Goal: Task Accomplishment & Management: Manage account settings

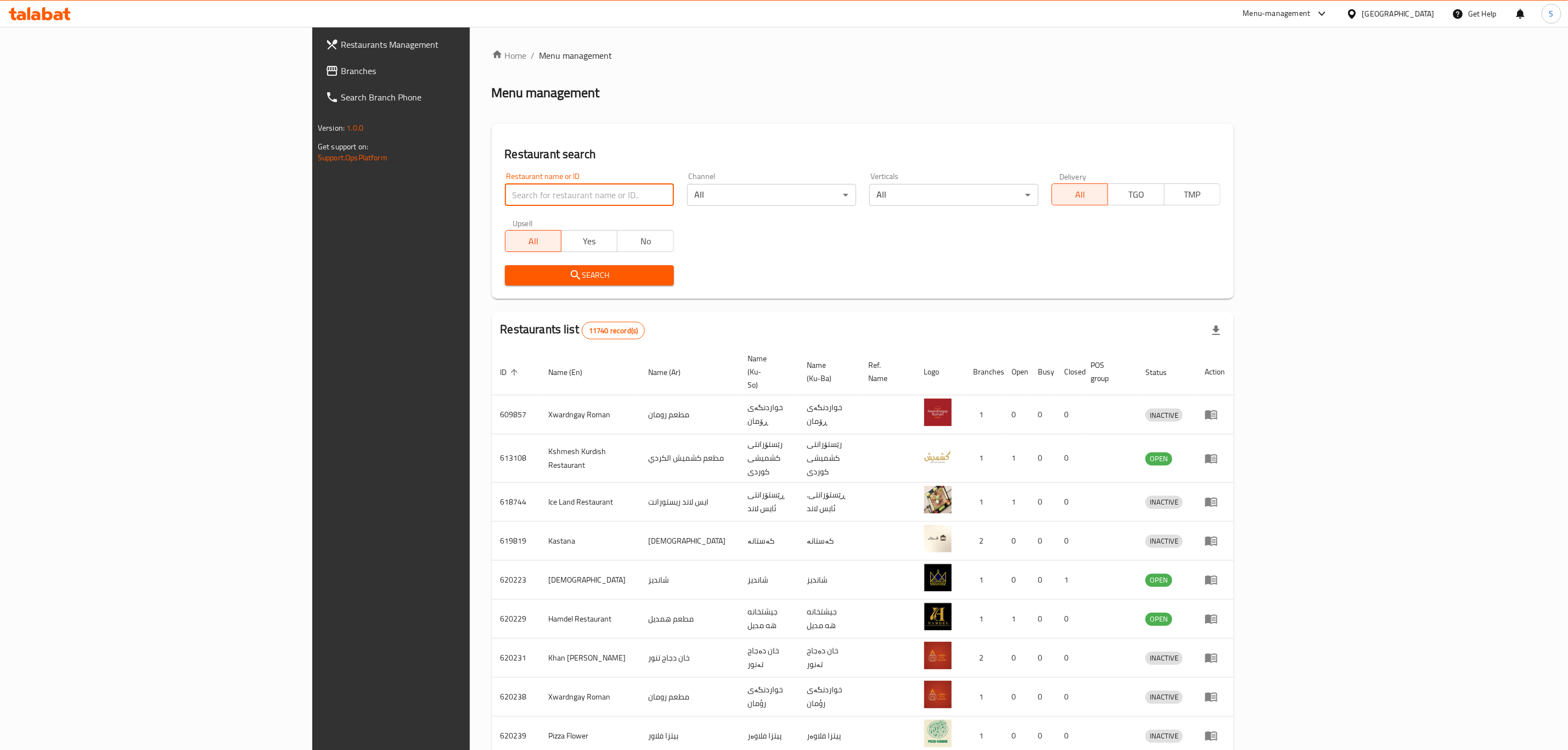
click at [539, 195] on input "search" at bounding box center [589, 195] width 169 height 22
type input "gelato"
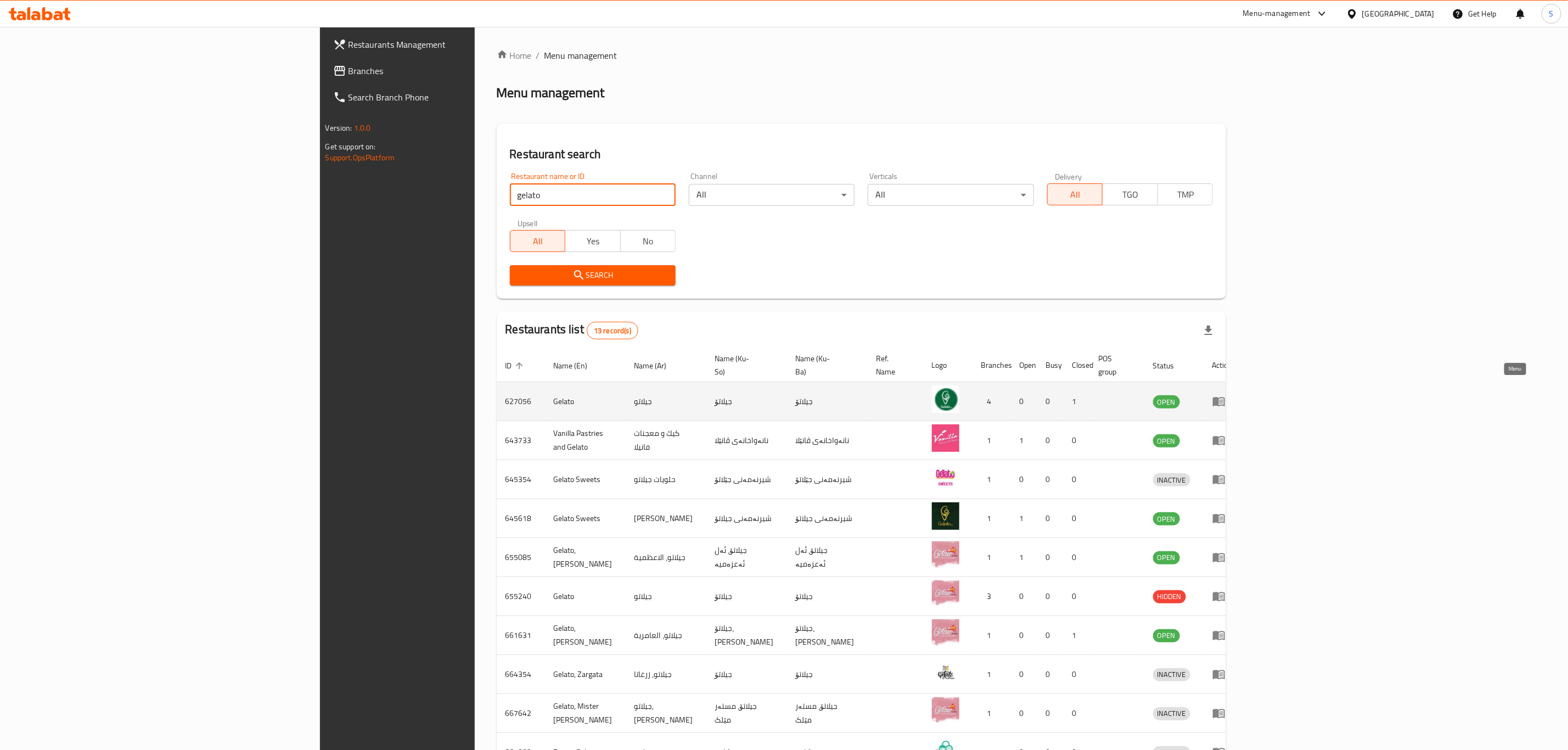
click at [1233, 395] on link "enhanced table" at bounding box center [1222, 401] width 20 height 13
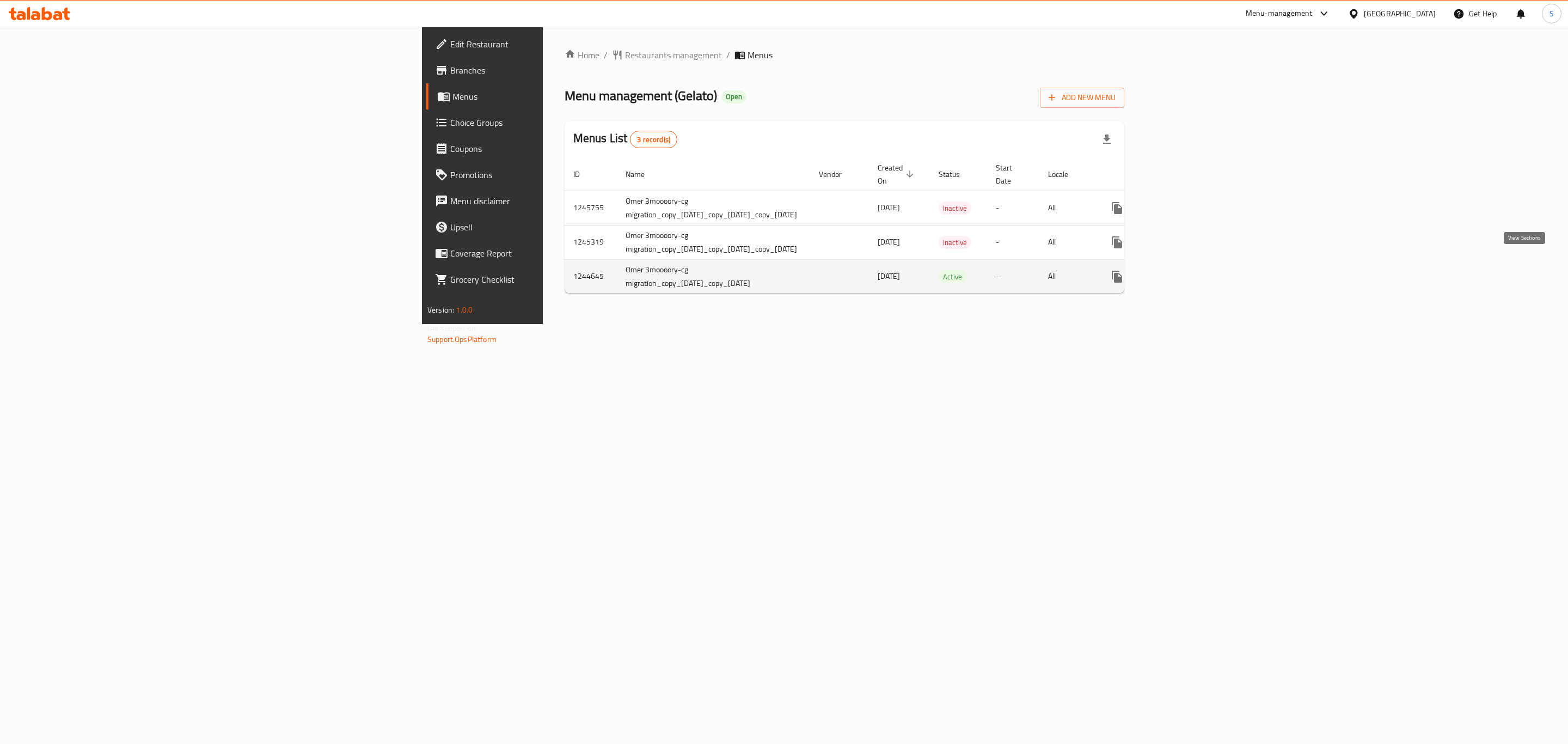
click at [1209, 272] on link "enhanced table" at bounding box center [1195, 276] width 26 height 26
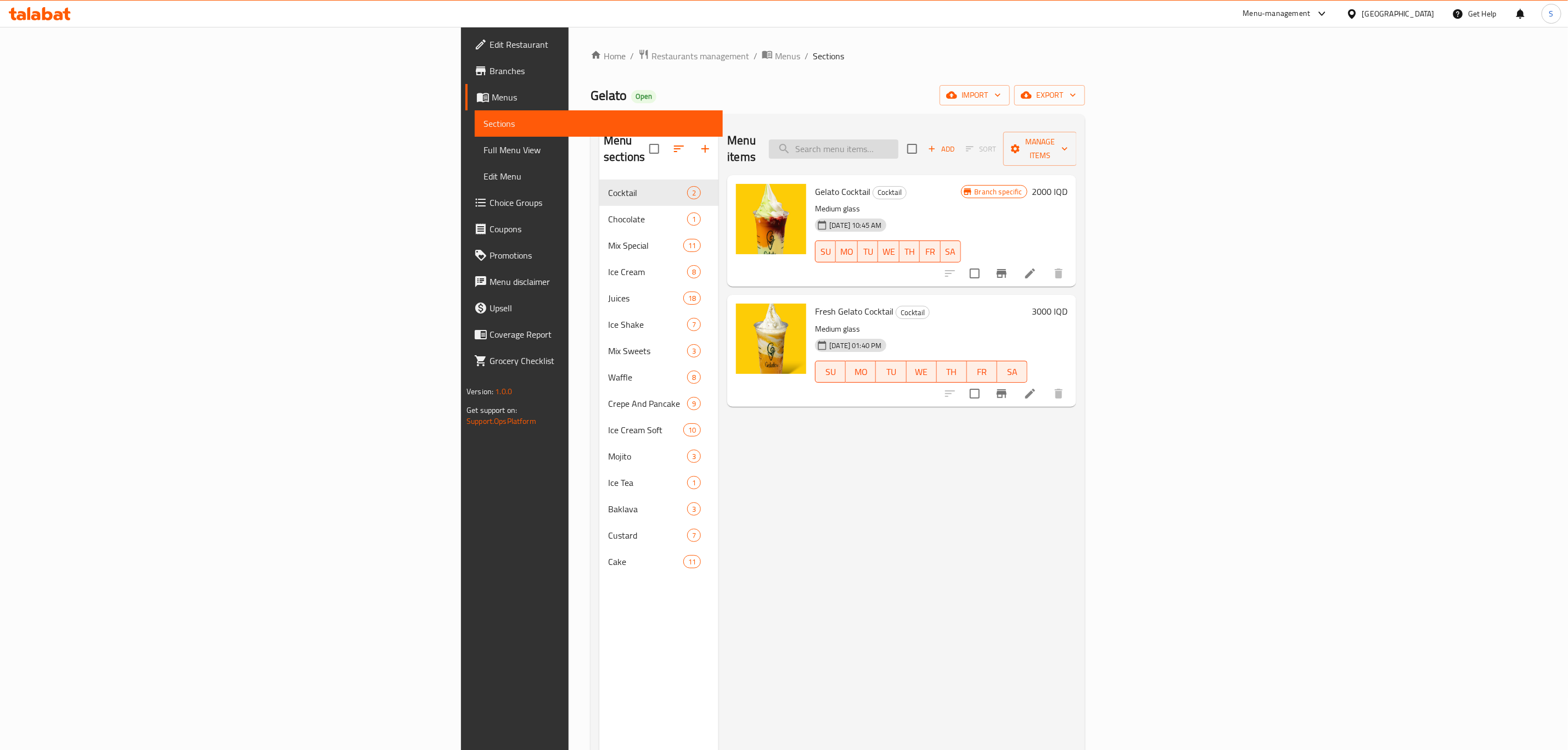
click at [898, 139] on input "search" at bounding box center [833, 149] width 129 height 19
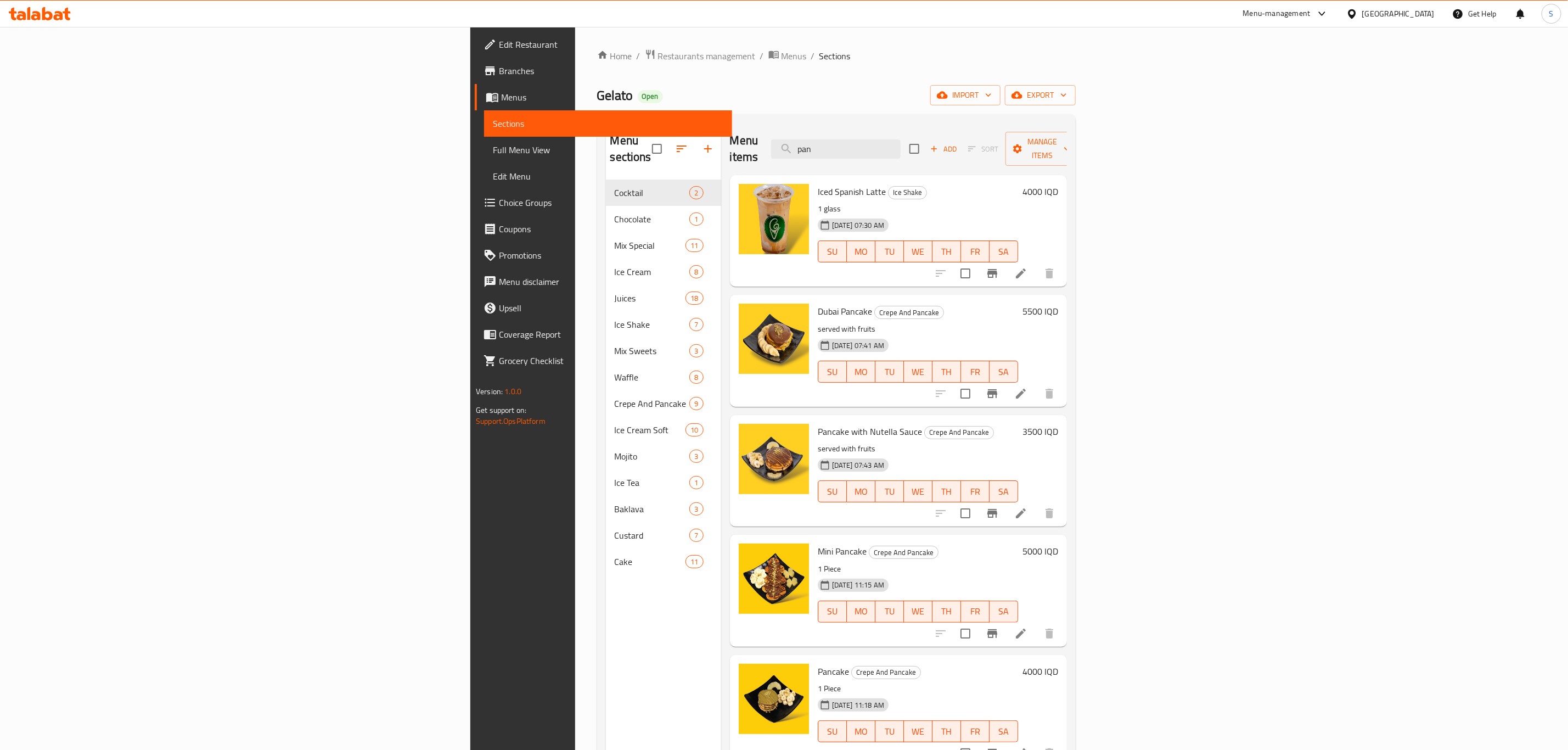
type input "pan"
click at [1037, 743] on li at bounding box center [1021, 753] width 31 height 20
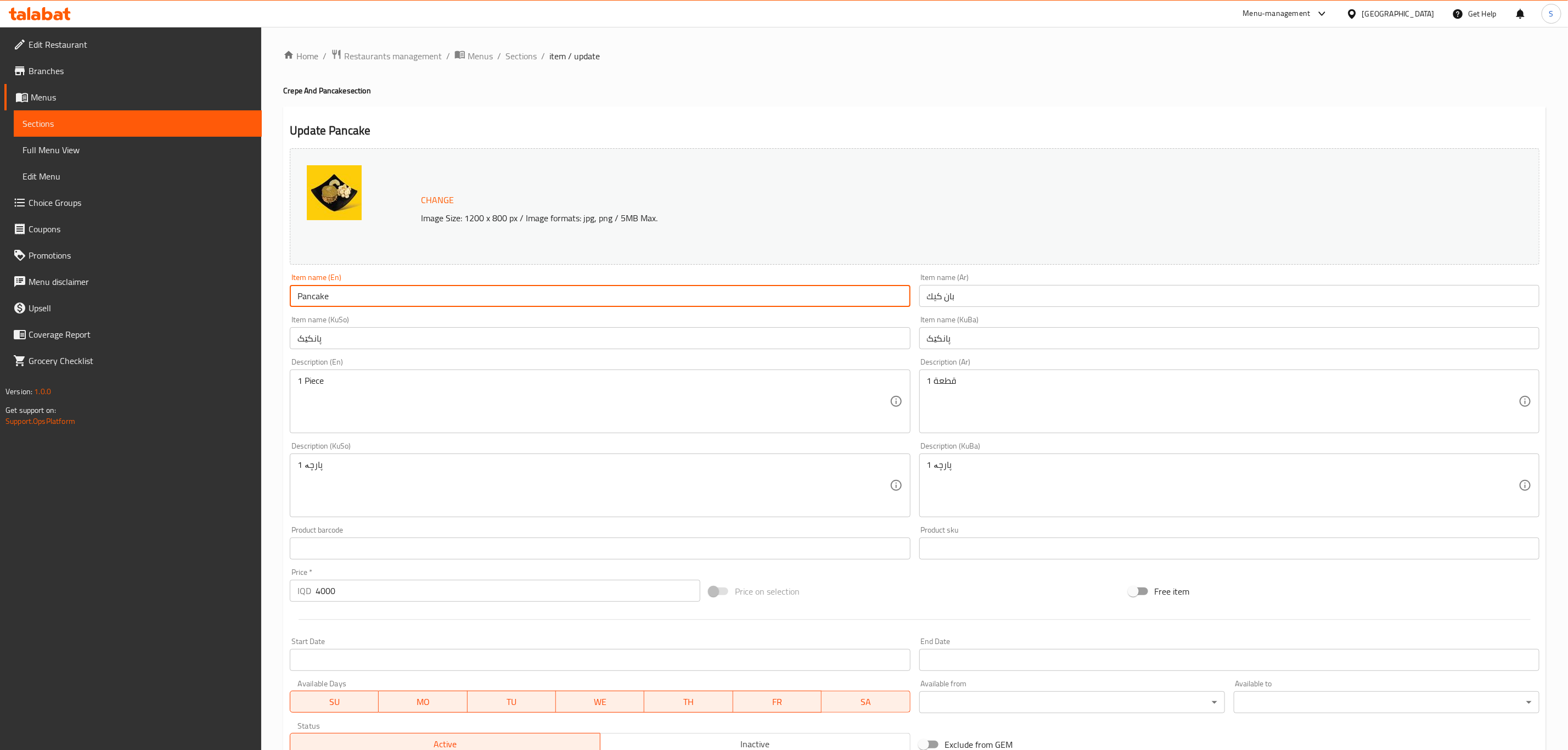
click at [377, 305] on input "Pancake" at bounding box center [600, 296] width 620 height 22
type input "Pancake with pistachio sauce"
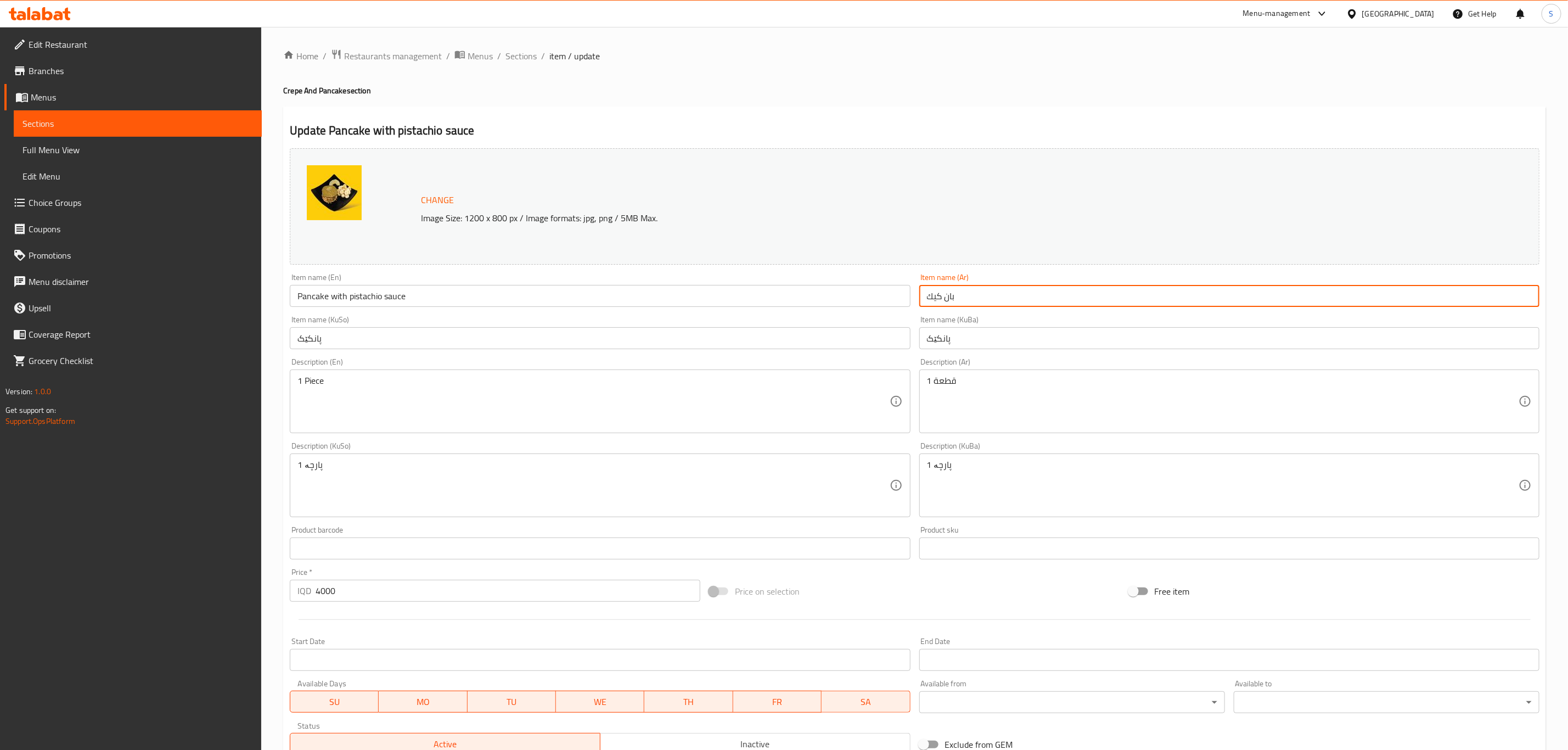
click at [1005, 293] on input "بان كيك" at bounding box center [1229, 296] width 620 height 22
click at [1034, 307] on input "بان كيك" at bounding box center [1229, 296] width 620 height 22
type input "بان كيك مع سوس فستق"
click at [1054, 338] on input "پانکێک" at bounding box center [1229, 338] width 620 height 22
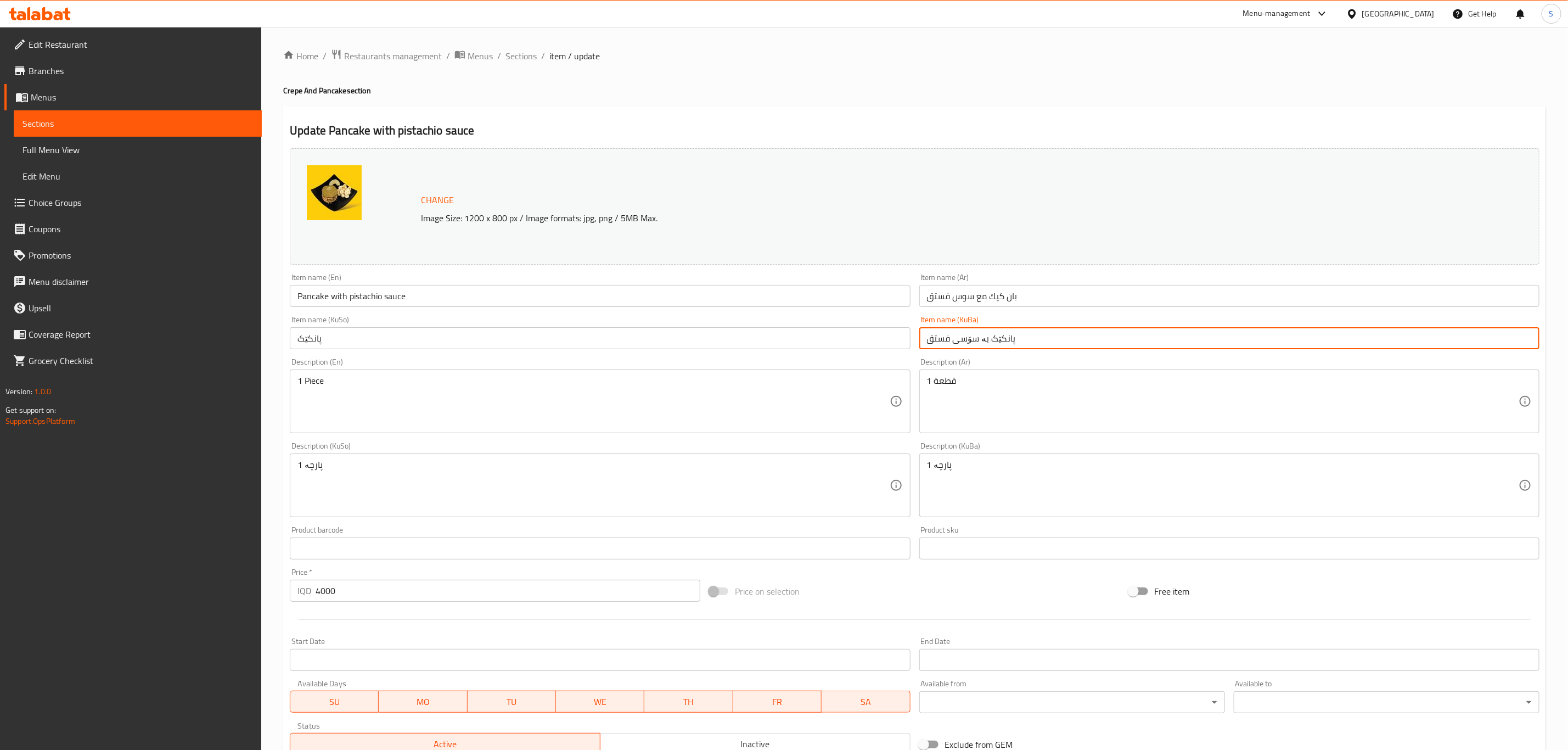
drag, startPoint x: 1054, startPoint y: 338, endPoint x: 845, endPoint y: 351, distance: 209.4
click at [845, 351] on div "Change Image Size: 1200 x 800 px / Image formats: jpg, png / 5MB Max. Item name…" at bounding box center [914, 451] width 1259 height 616
type input "پانکێک بە سۆسی فستق"
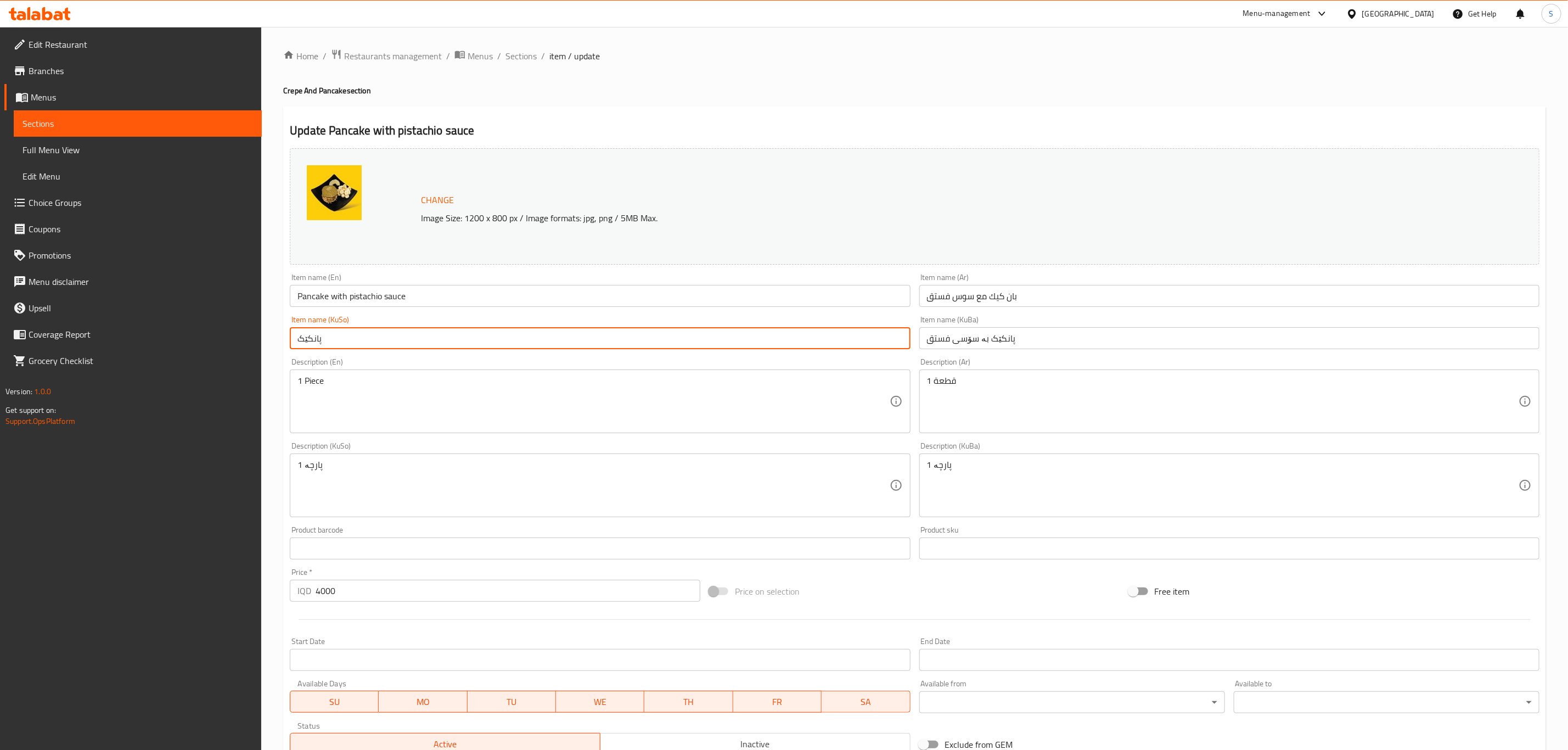
drag, startPoint x: 439, startPoint y: 338, endPoint x: 224, endPoint y: 362, distance: 216.3
click at [224, 362] on div "Edit Restaurant Branches Menus Sections Full Menu View Edit Menu Choice Groups …" at bounding box center [784, 473] width 1568 height 891
paste input "بە سۆسی فستق"
type input "پانکێک بە سۆسی فستق"
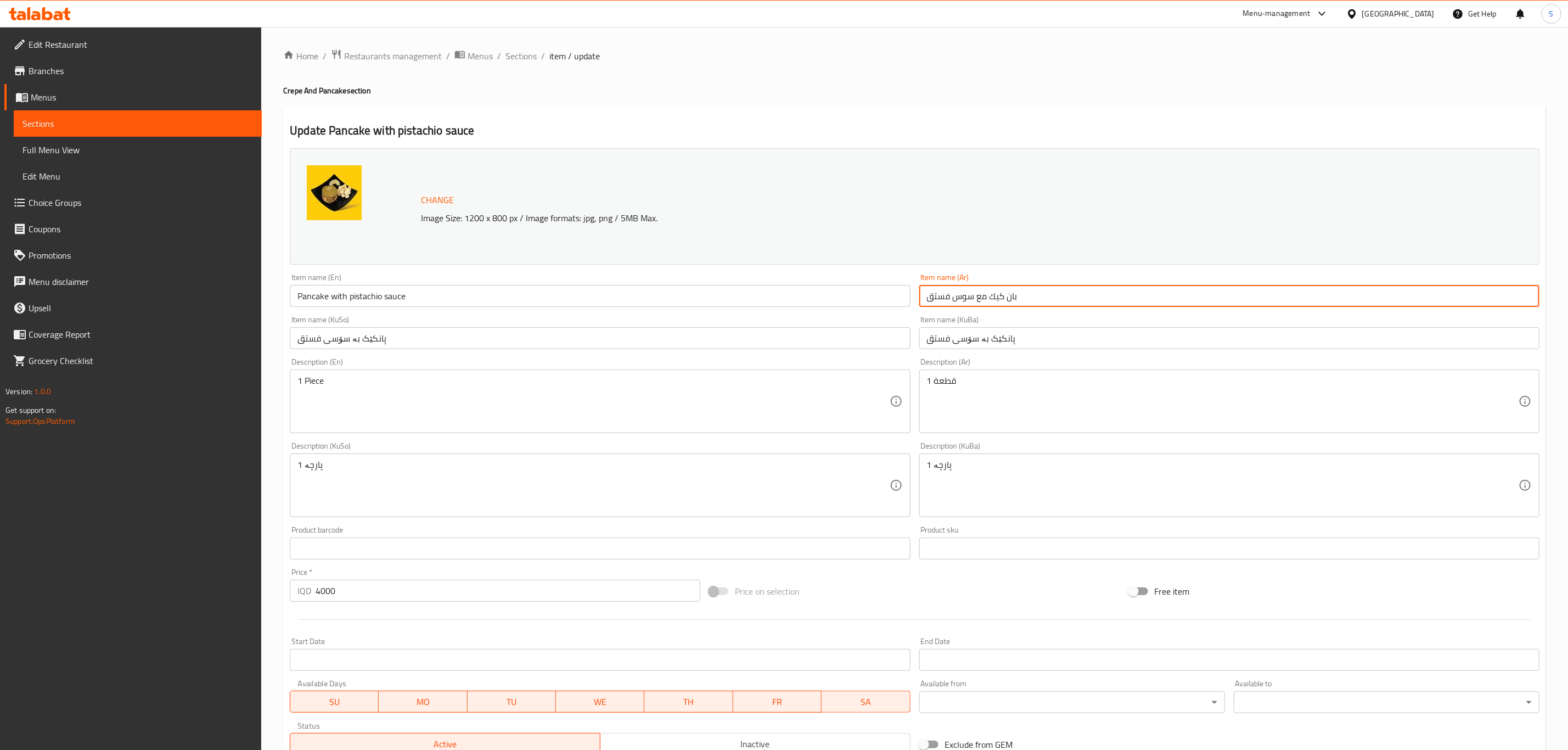
drag, startPoint x: 1102, startPoint y: 295, endPoint x: 764, endPoint y: 314, distance: 338.5
click at [765, 315] on div "Change Image Size: 1200 x 800 px / Image formats: jpg, png / 5MB Max. Item name…" at bounding box center [914, 451] width 1259 height 616
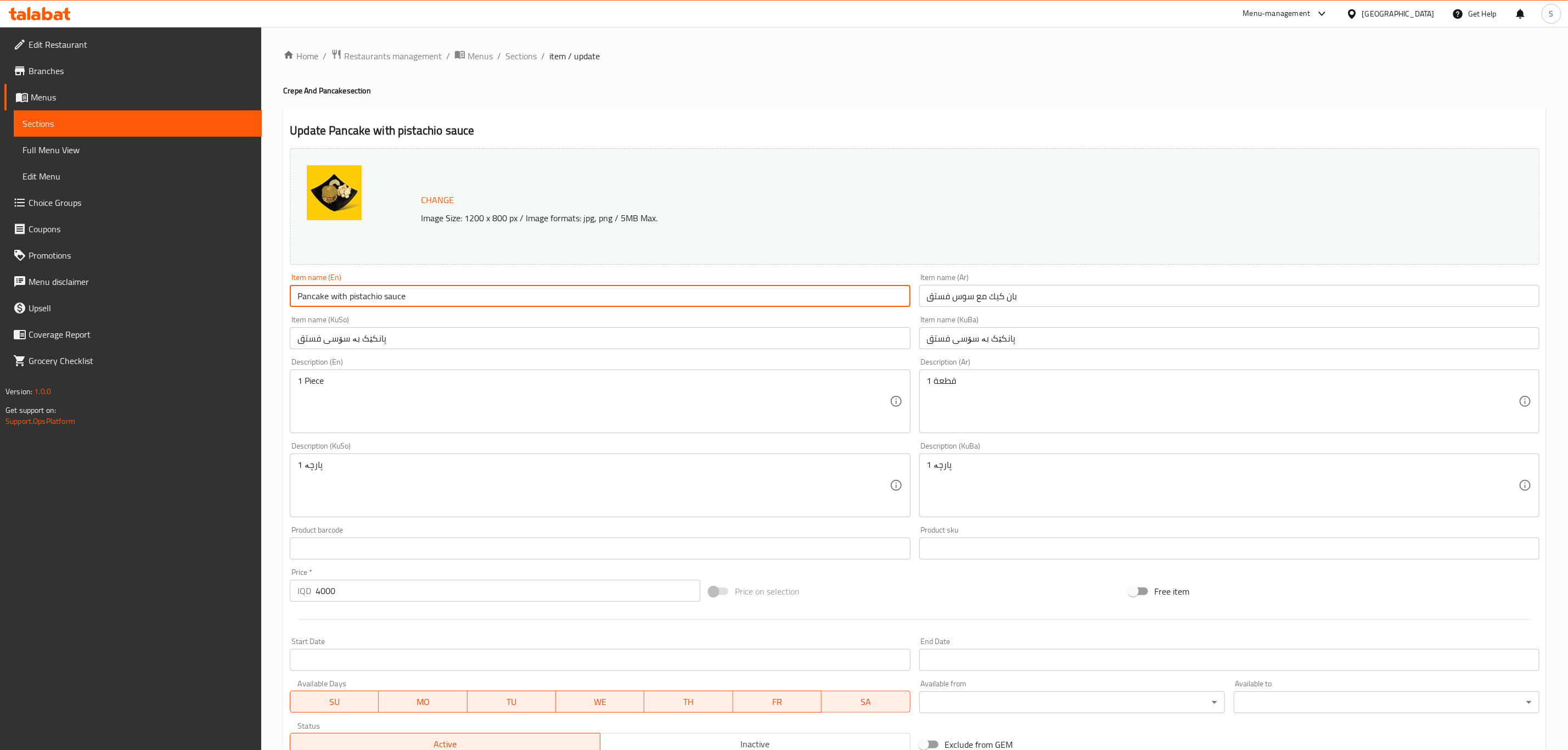
drag, startPoint x: 455, startPoint y: 293, endPoint x: 169, endPoint y: 272, distance: 286.8
click at [169, 272] on div "Edit Restaurant Branches Menus Sections Full Menu View Edit Menu Choice Groups …" at bounding box center [784, 473] width 1568 height 891
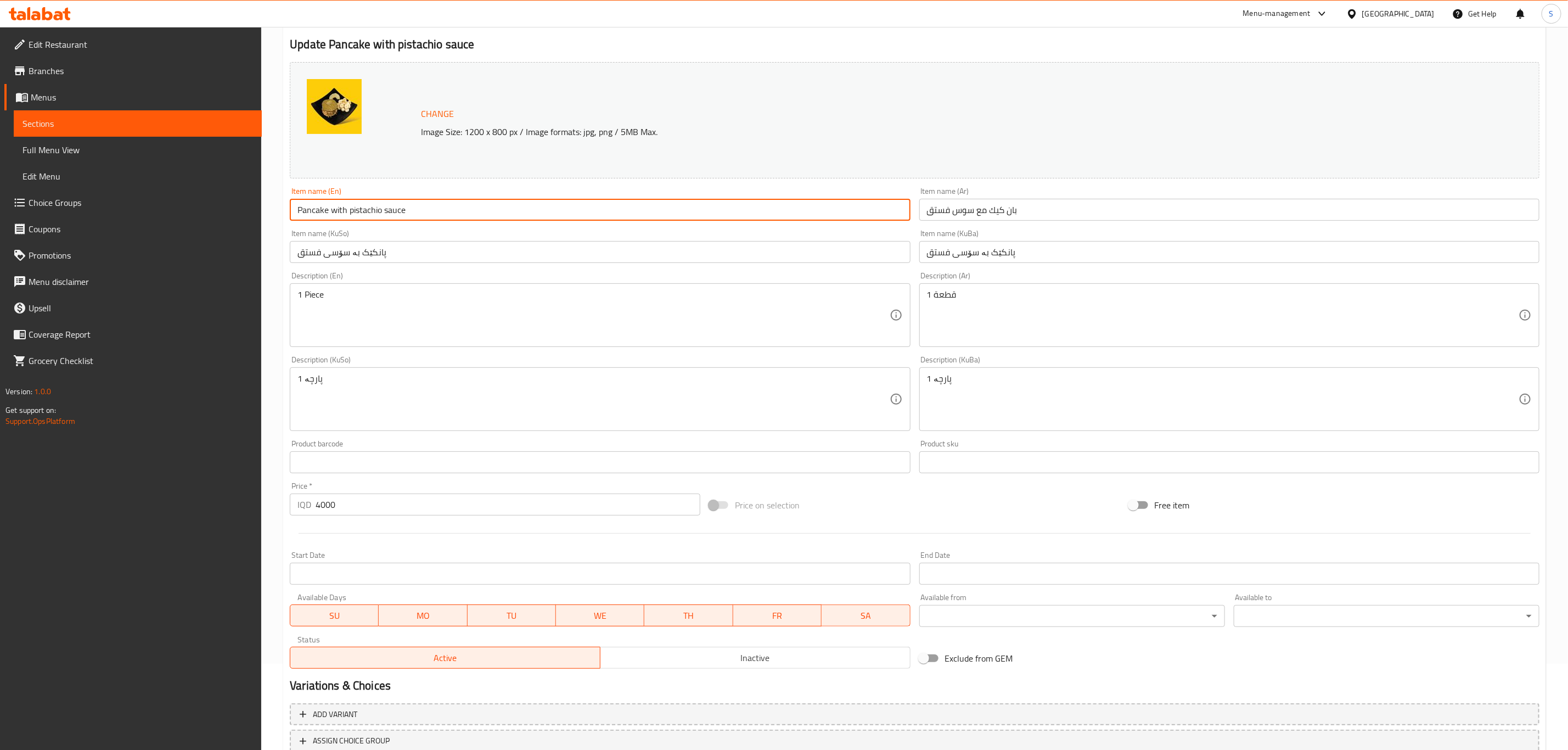
scroll to position [167, 0]
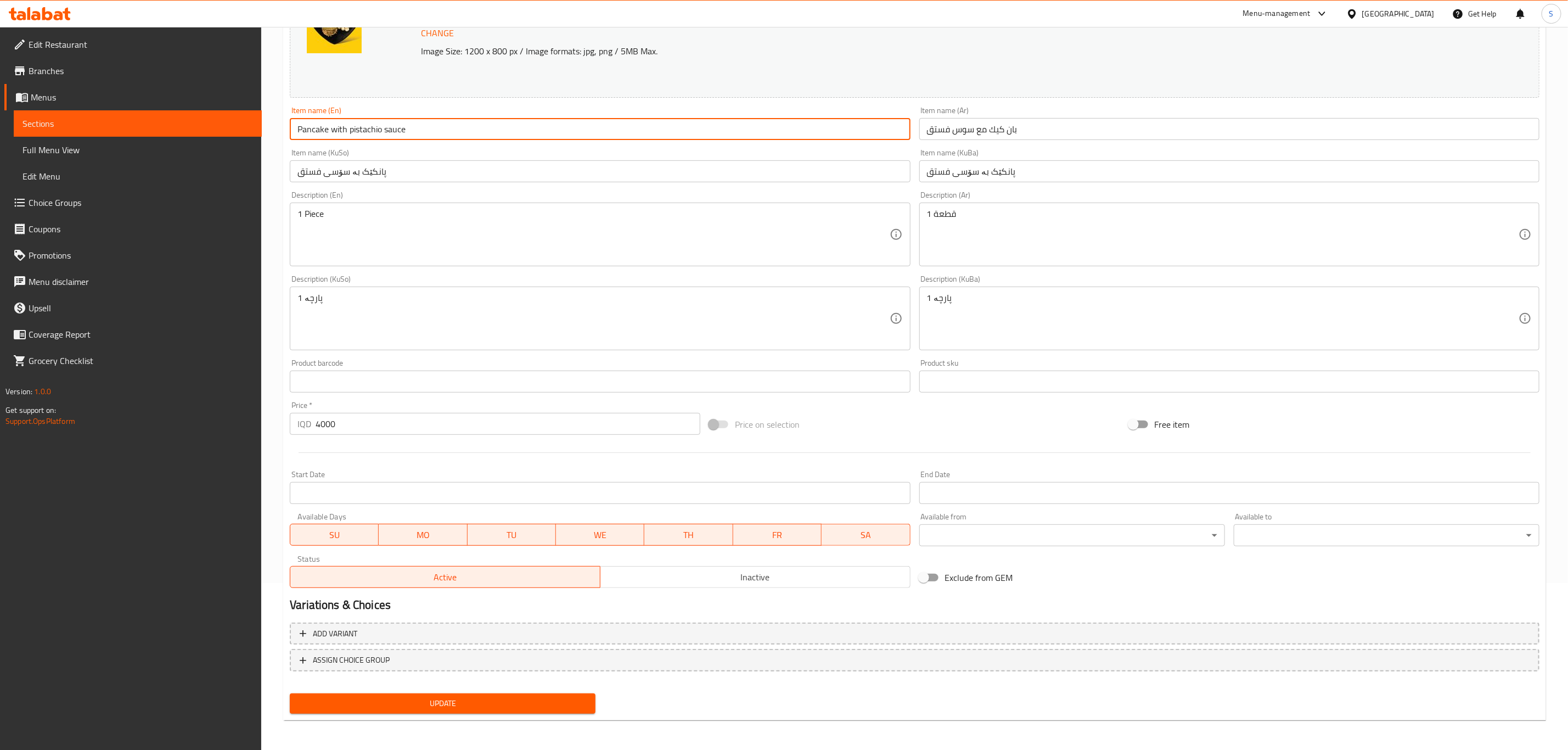
drag, startPoint x: 478, startPoint y: 704, endPoint x: 499, endPoint y: 717, distance: 24.7
click at [478, 704] on span "Update" at bounding box center [443, 703] width 288 height 14
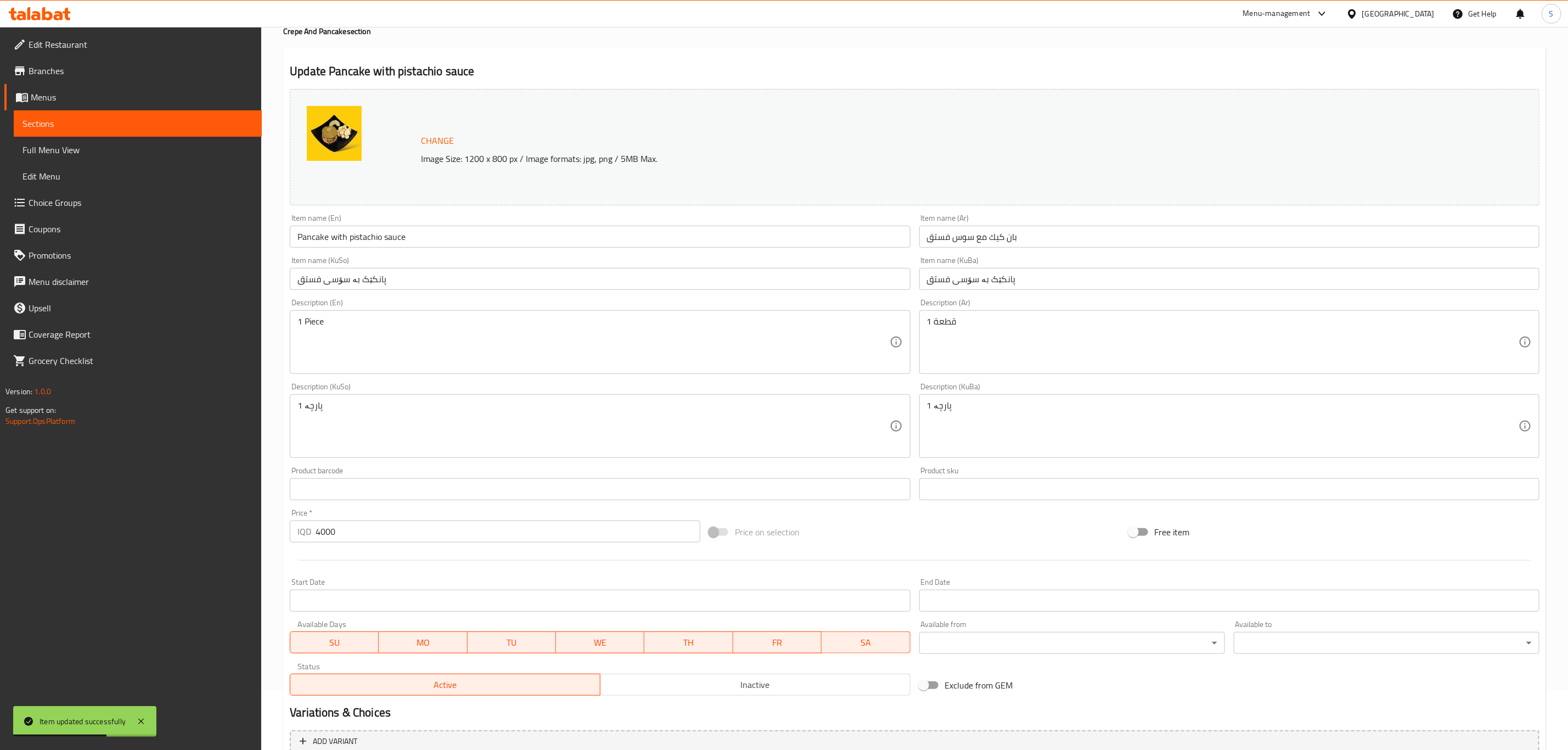
scroll to position [0, 0]
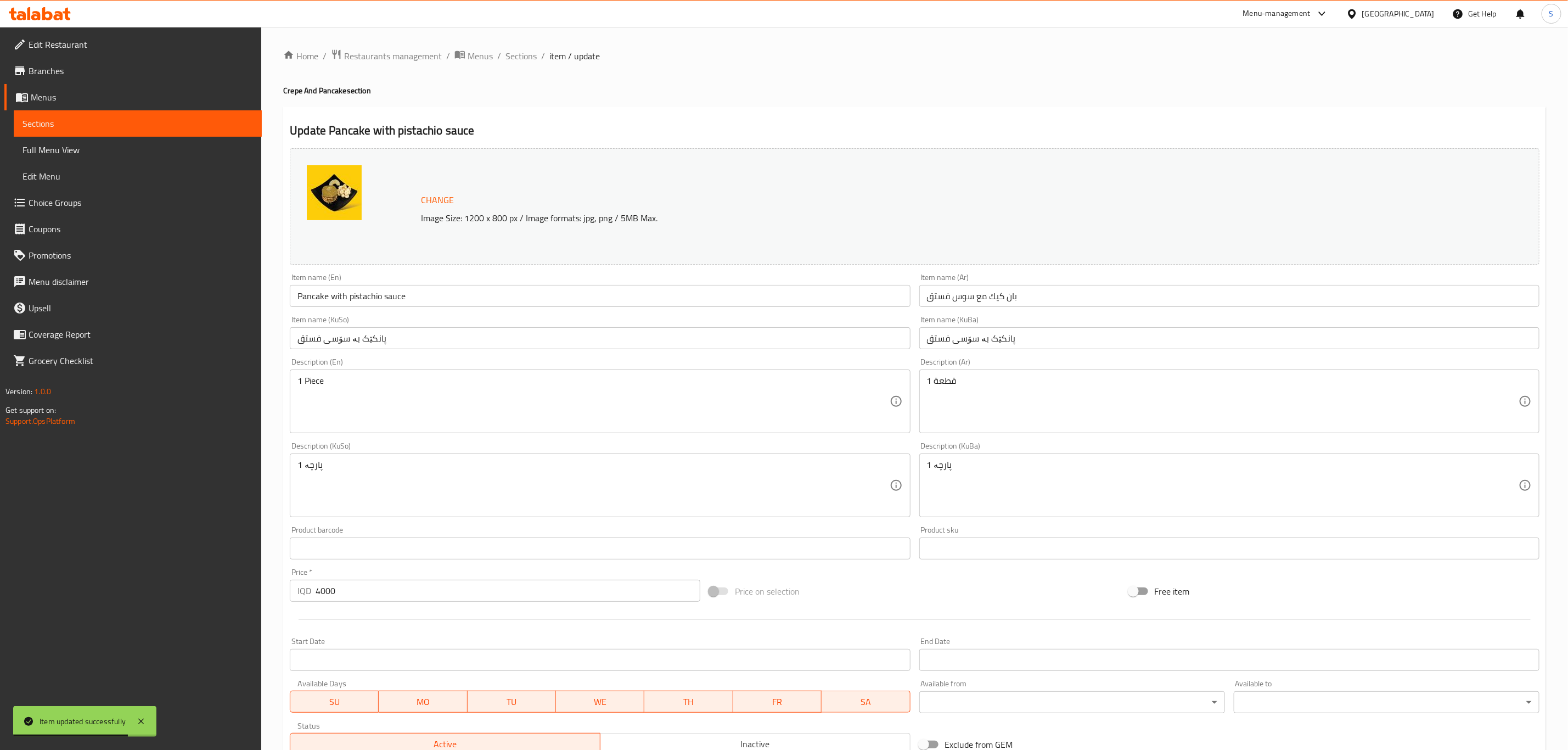
drag, startPoint x: 516, startPoint y: 63, endPoint x: 339, endPoint y: 1, distance: 187.5
click at [516, 63] on span "Sections" at bounding box center [521, 55] width 31 height 13
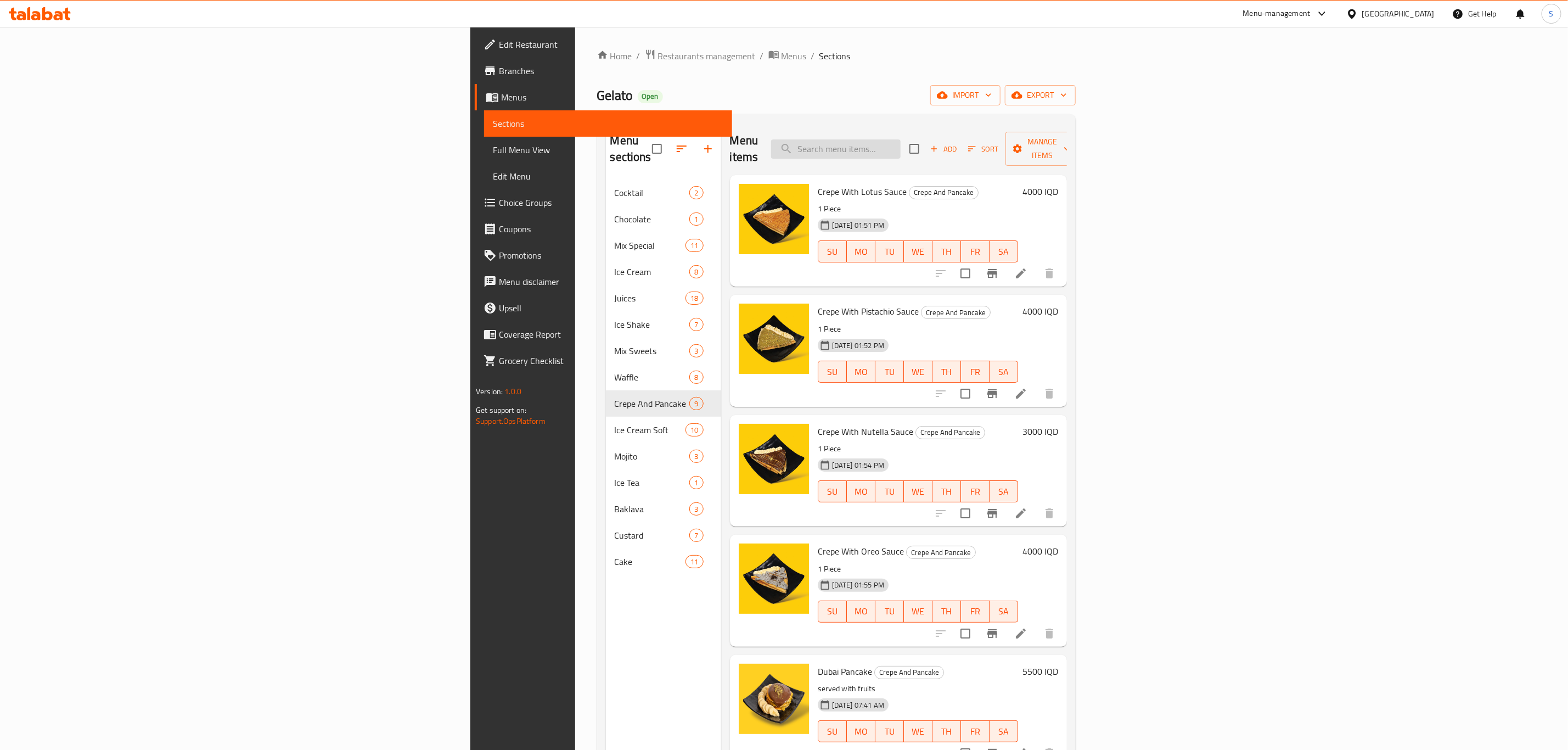
click at [901, 140] on input "search" at bounding box center [836, 149] width 129 height 19
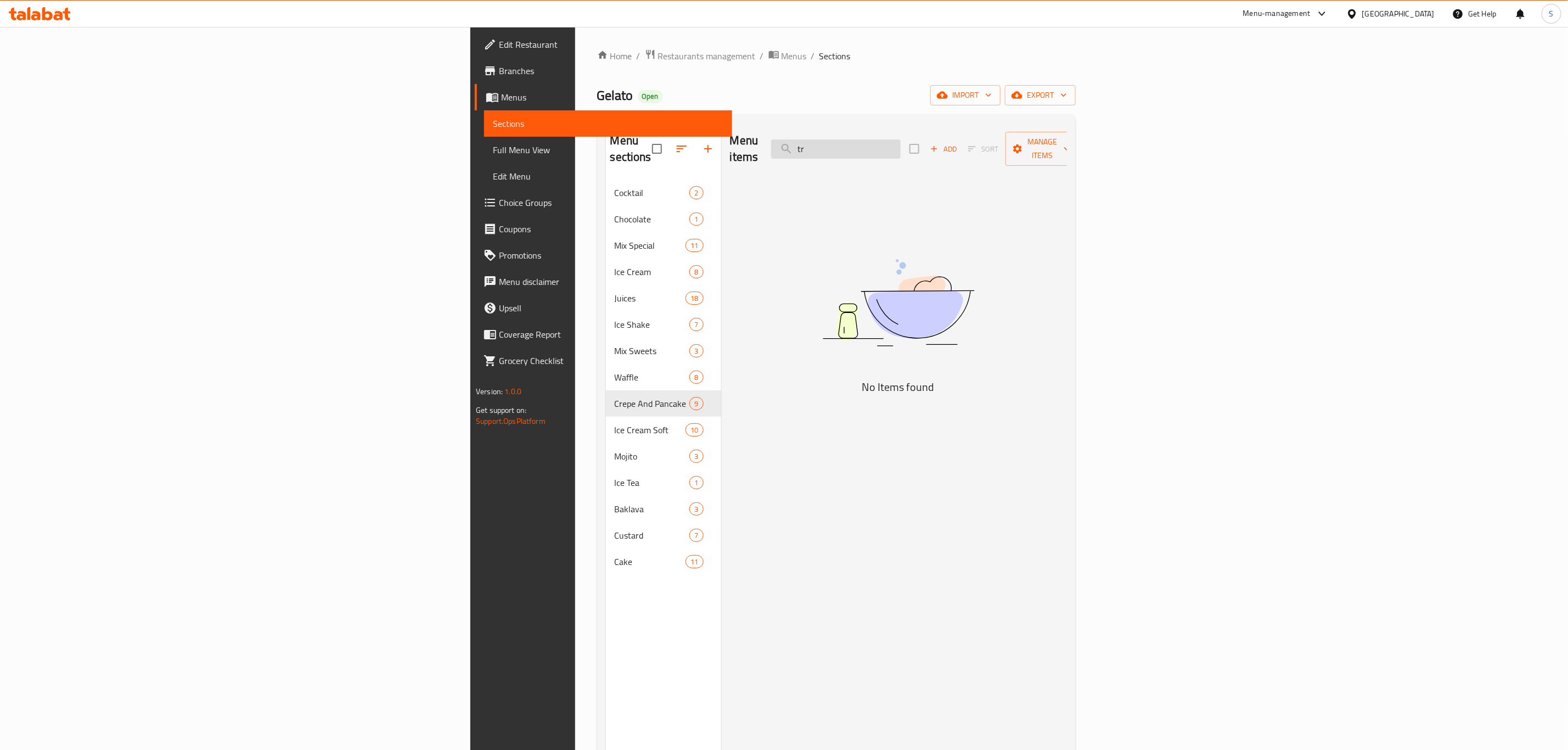
type input "t"
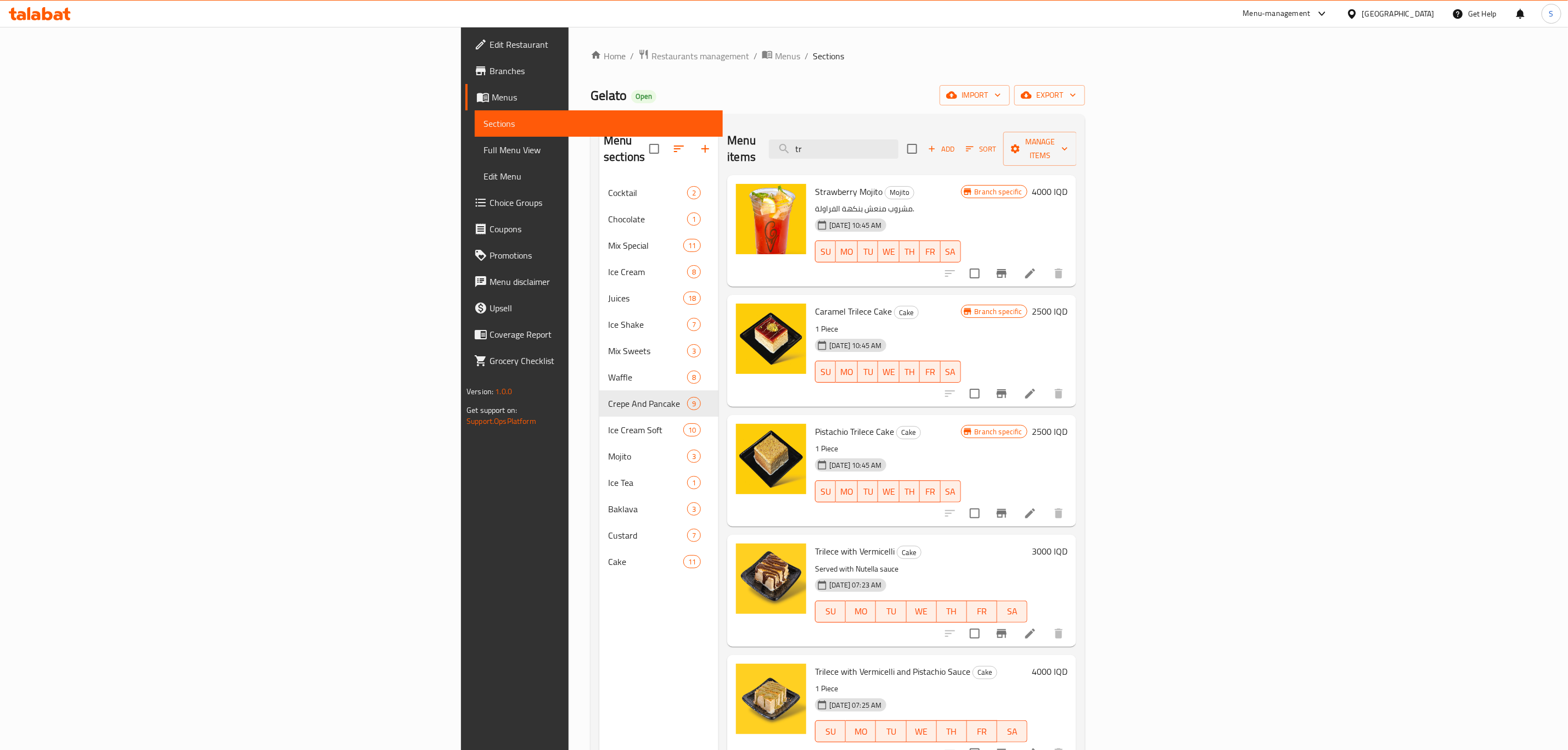
click at [815, 543] on span "Trilece with Vermicelli" at bounding box center [855, 551] width 80 height 17
copy span "Trilece"
click at [898, 139] on input "tr" at bounding box center [833, 149] width 129 height 19
drag, startPoint x: 991, startPoint y: 136, endPoint x: 900, endPoint y: 145, distance: 91.4
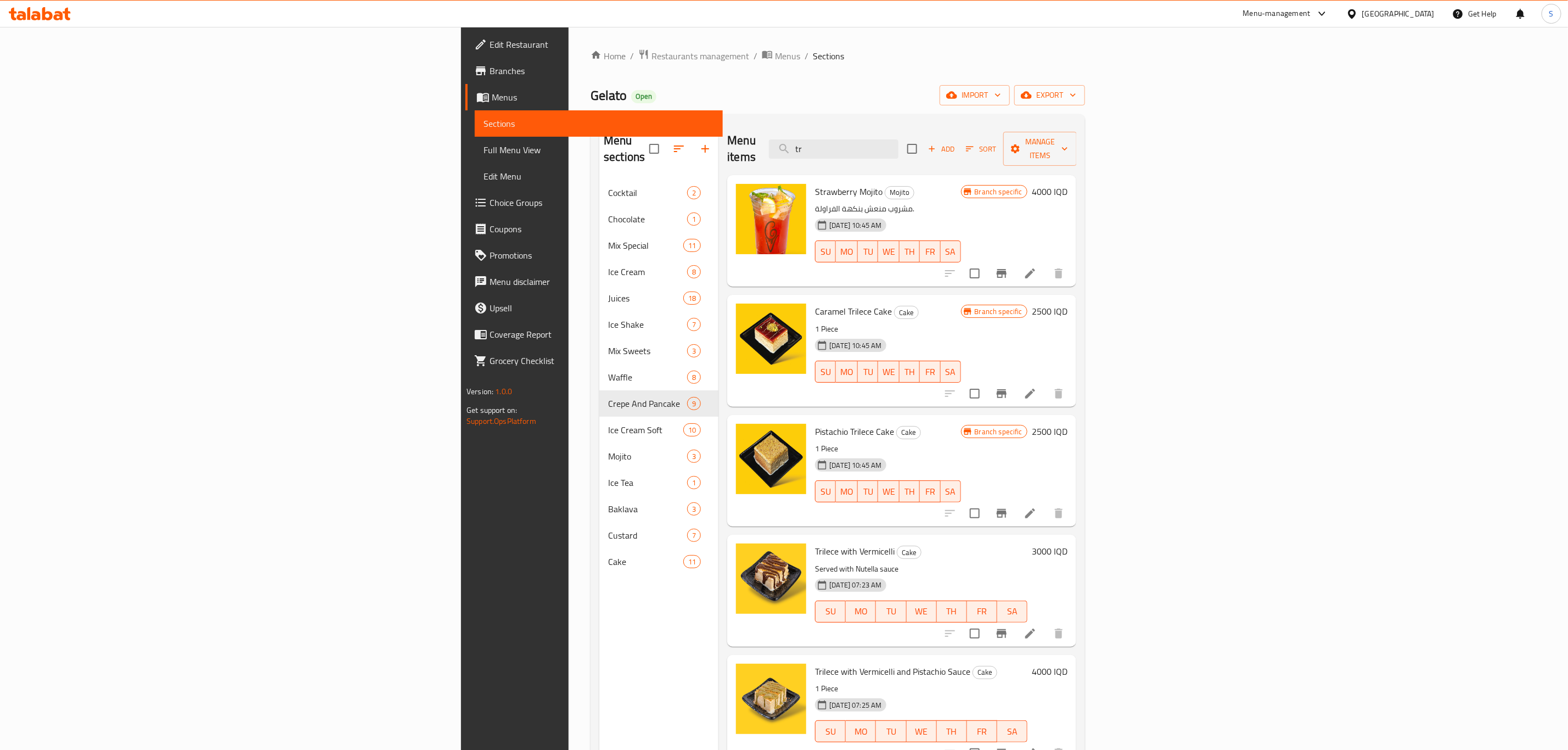
click at [900, 145] on div "Menu items tr Add Sort Manage items" at bounding box center [902, 149] width 349 height 52
paste input "Trilece"
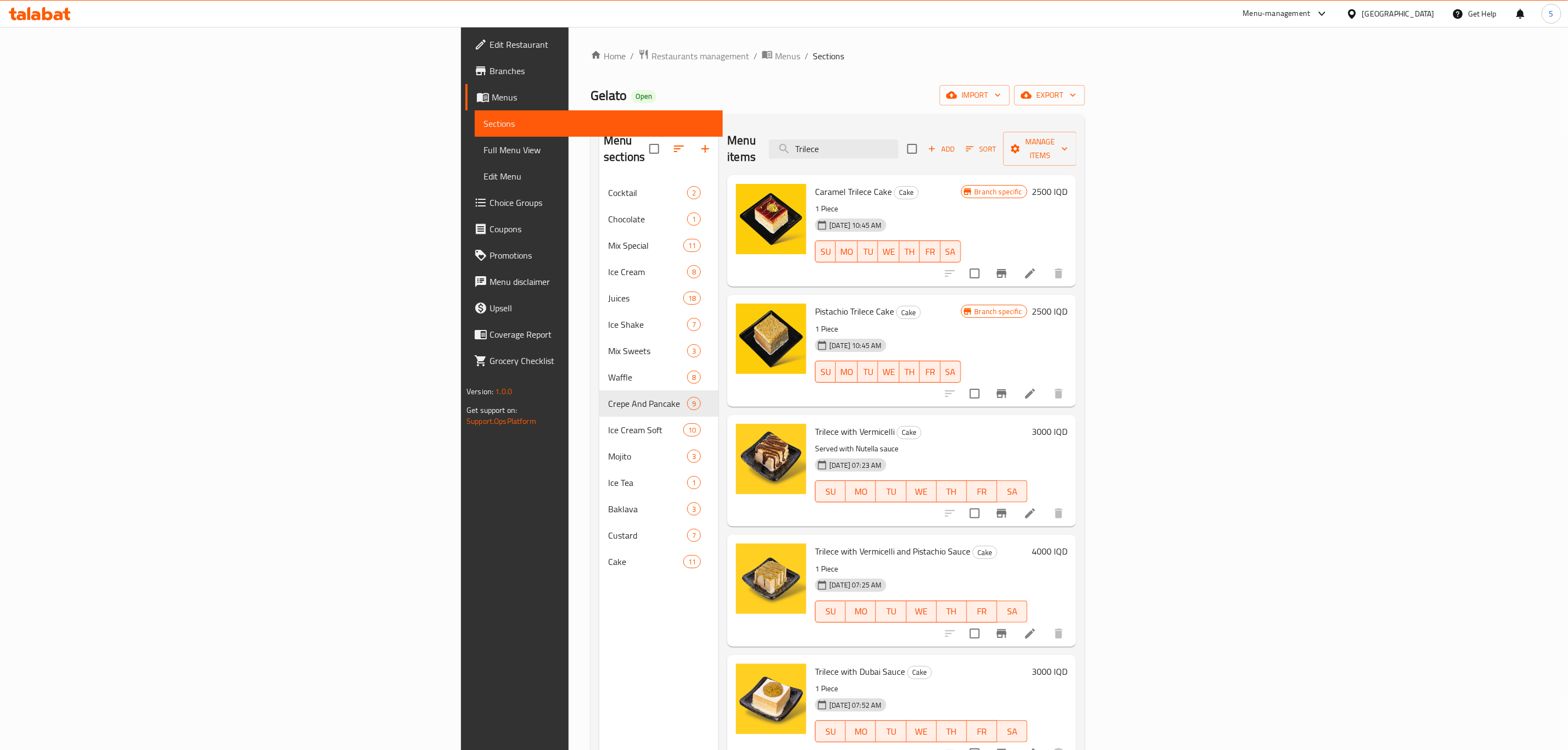
type input "Trilece"
click at [815, 423] on span "Trilece with Vermicelli" at bounding box center [855, 431] width 80 height 17
copy h6 "Trilece with Vermicelli"
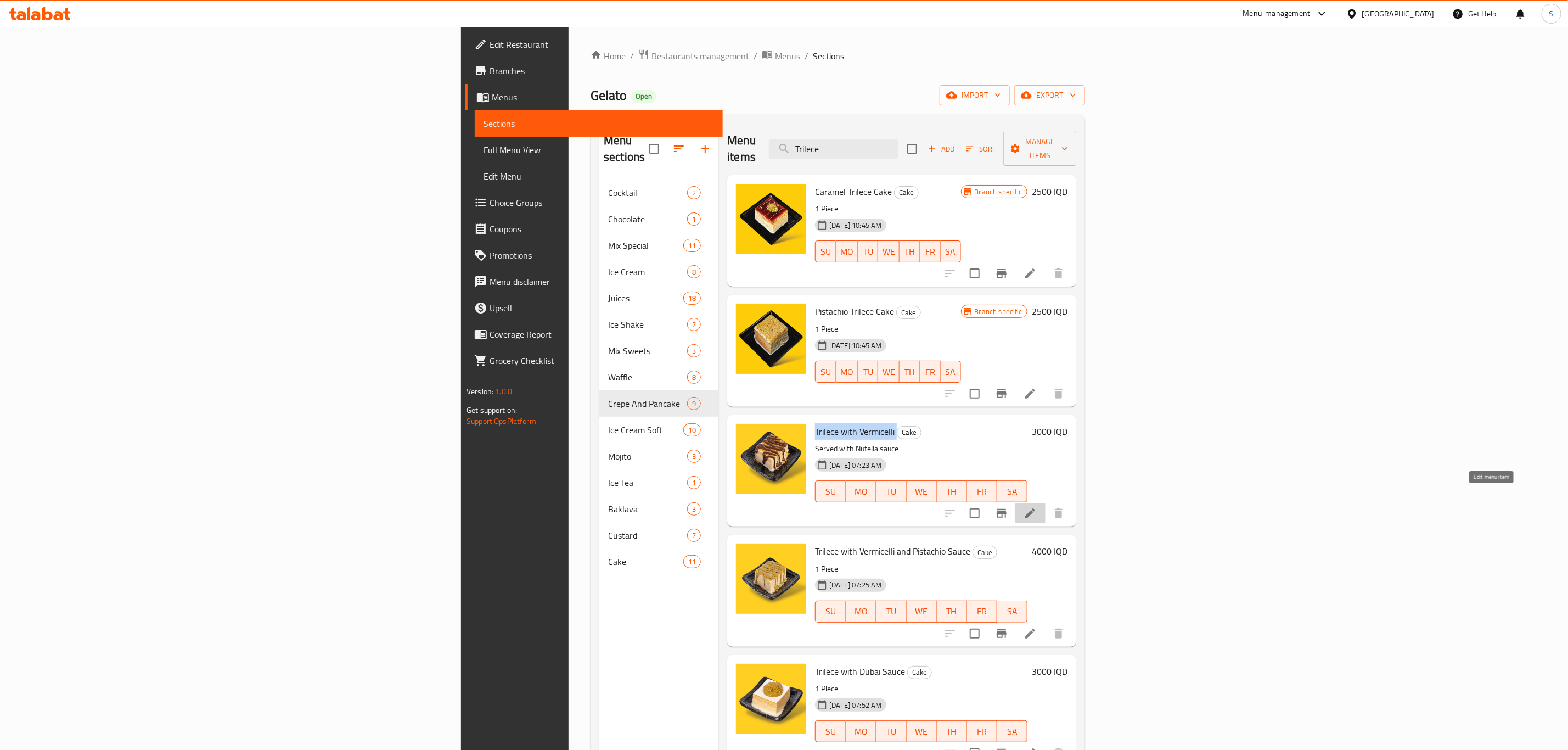
click at [1035, 508] on icon at bounding box center [1030, 513] width 10 height 10
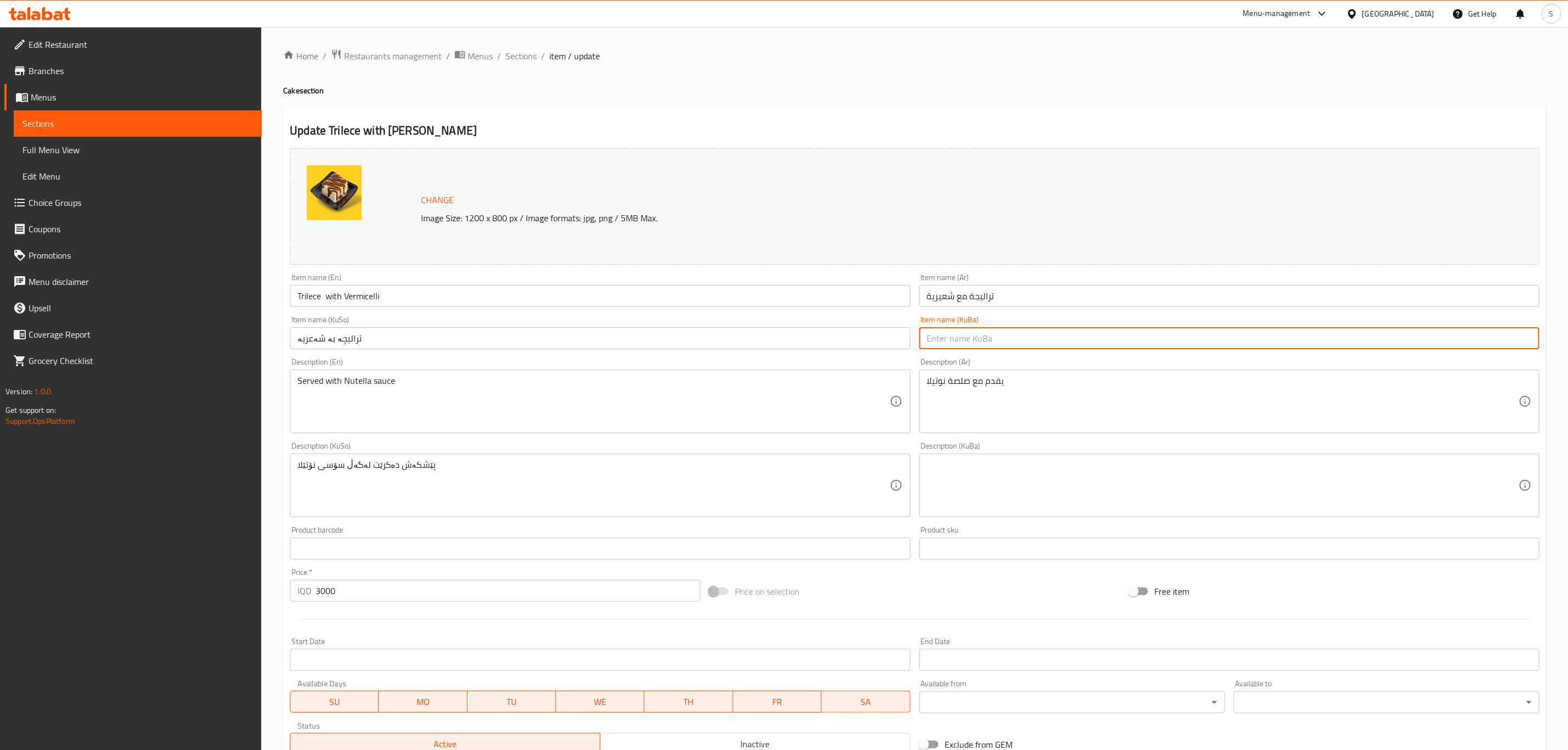
click at [1027, 348] on input "text" at bounding box center [1229, 338] width 620 height 22
paste input "ترالیچە بە شەعریە و سۆسی فستق"
type input "ترالیچە بە شەعریە و سۆسی فستق"
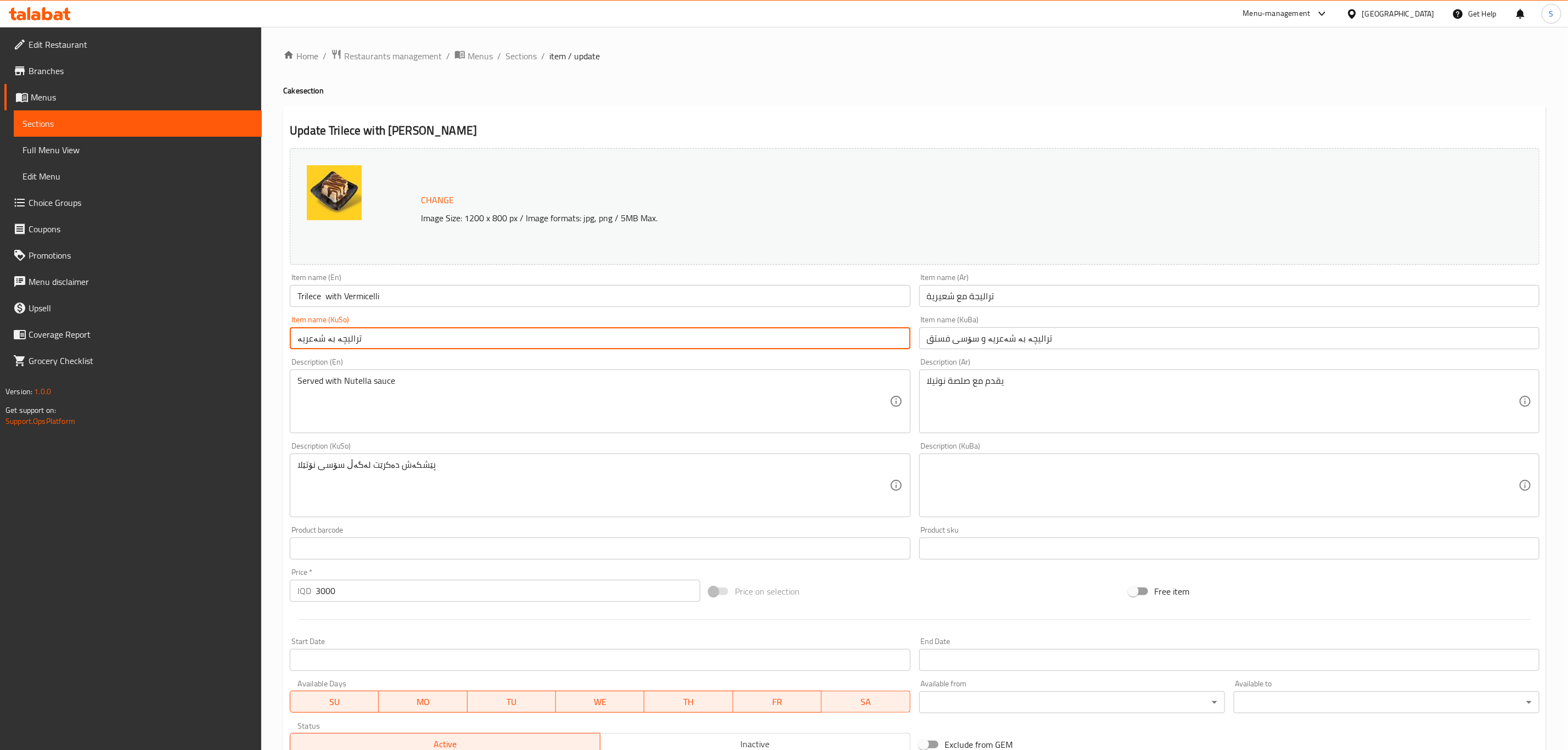
drag, startPoint x: 606, startPoint y: 335, endPoint x: 0, endPoint y: 297, distance: 607.2
click at [0, 297] on div "Edit Restaurant Branches Menus Sections Full Menu View Edit Menu Choice Groups …" at bounding box center [784, 473] width 1568 height 891
paste input "و سۆسی فستق"
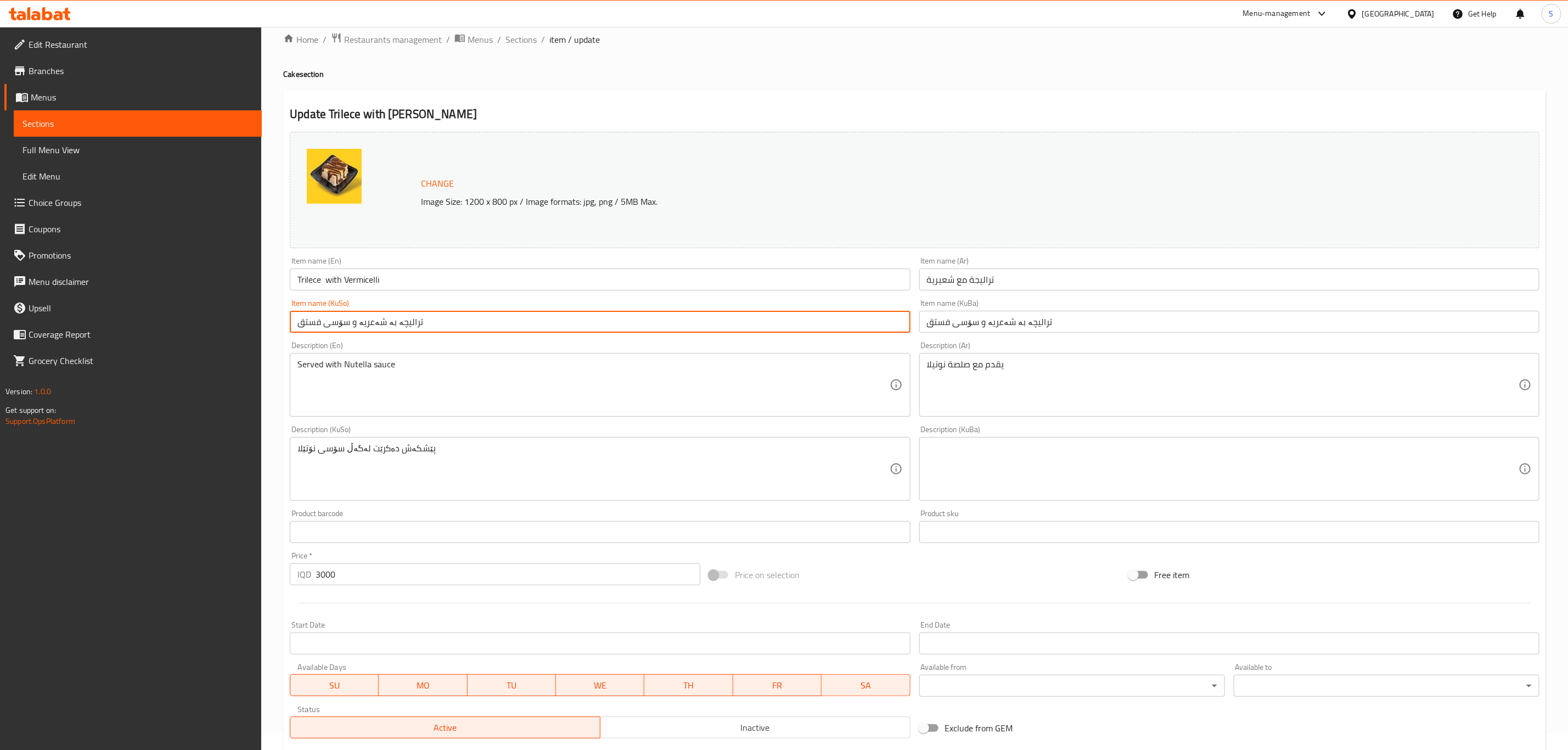
scroll to position [167, 0]
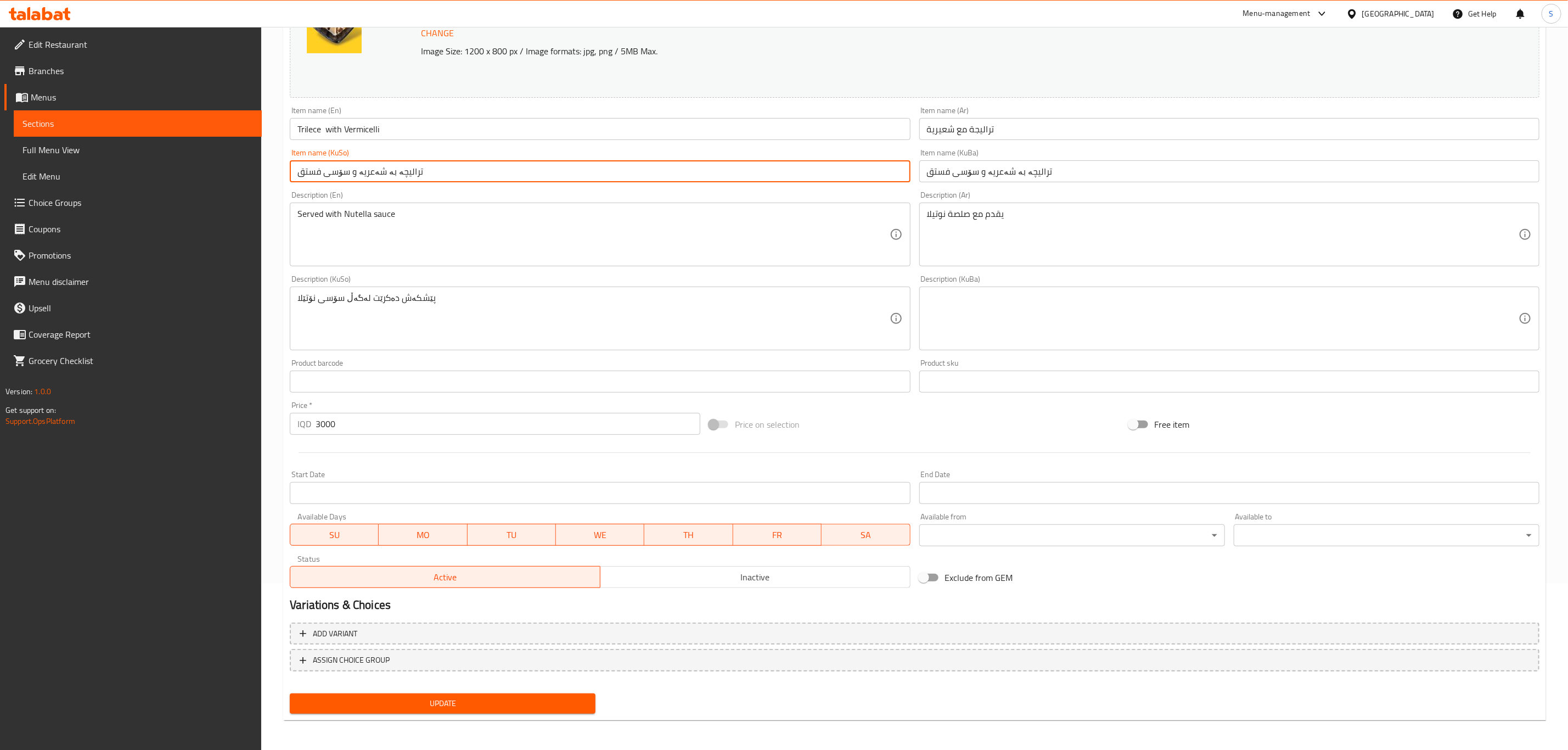
type input "ترالیچە بە شەعریە و سۆسی فستق"
click at [516, 698] on span "Update" at bounding box center [443, 703] width 288 height 14
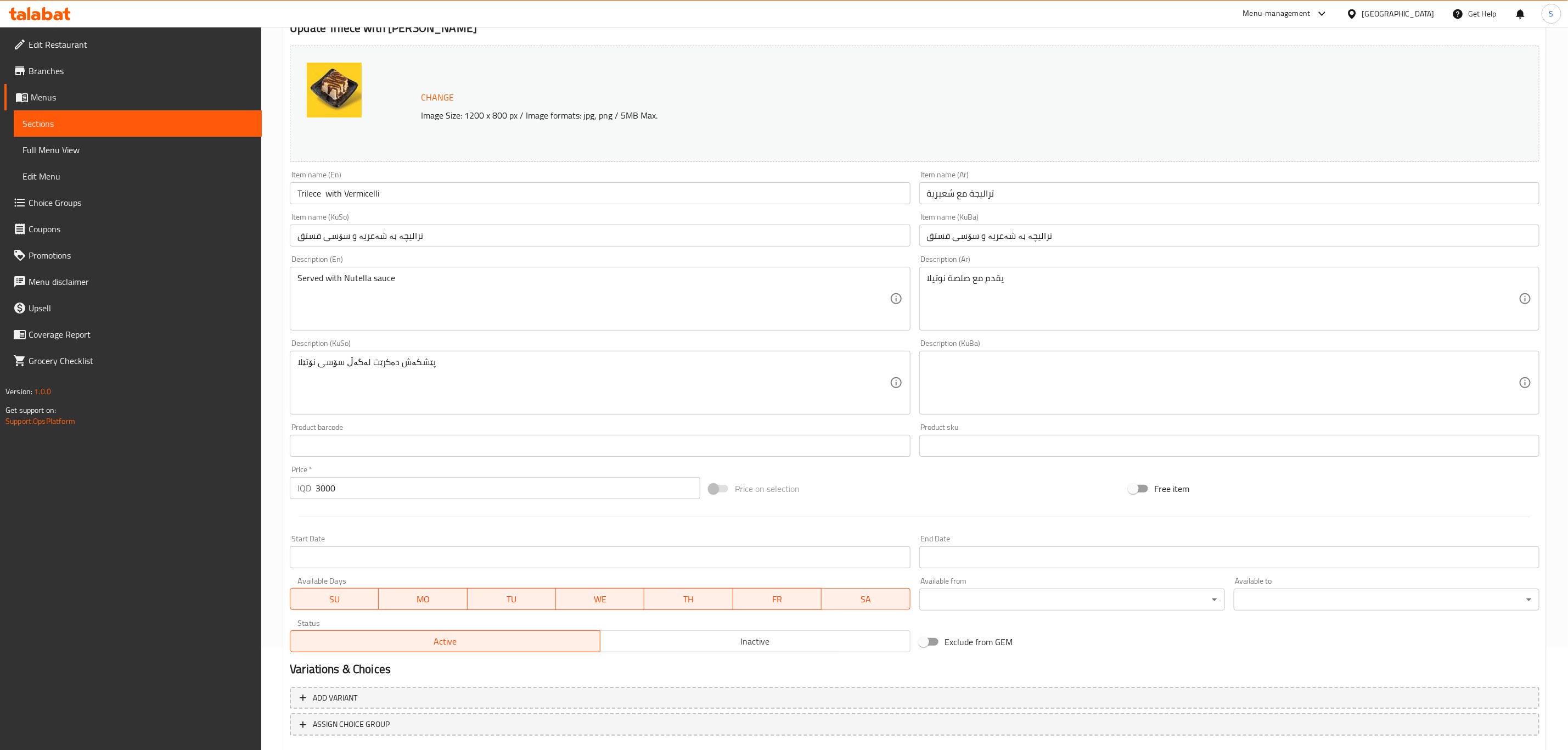
scroll to position [0, 0]
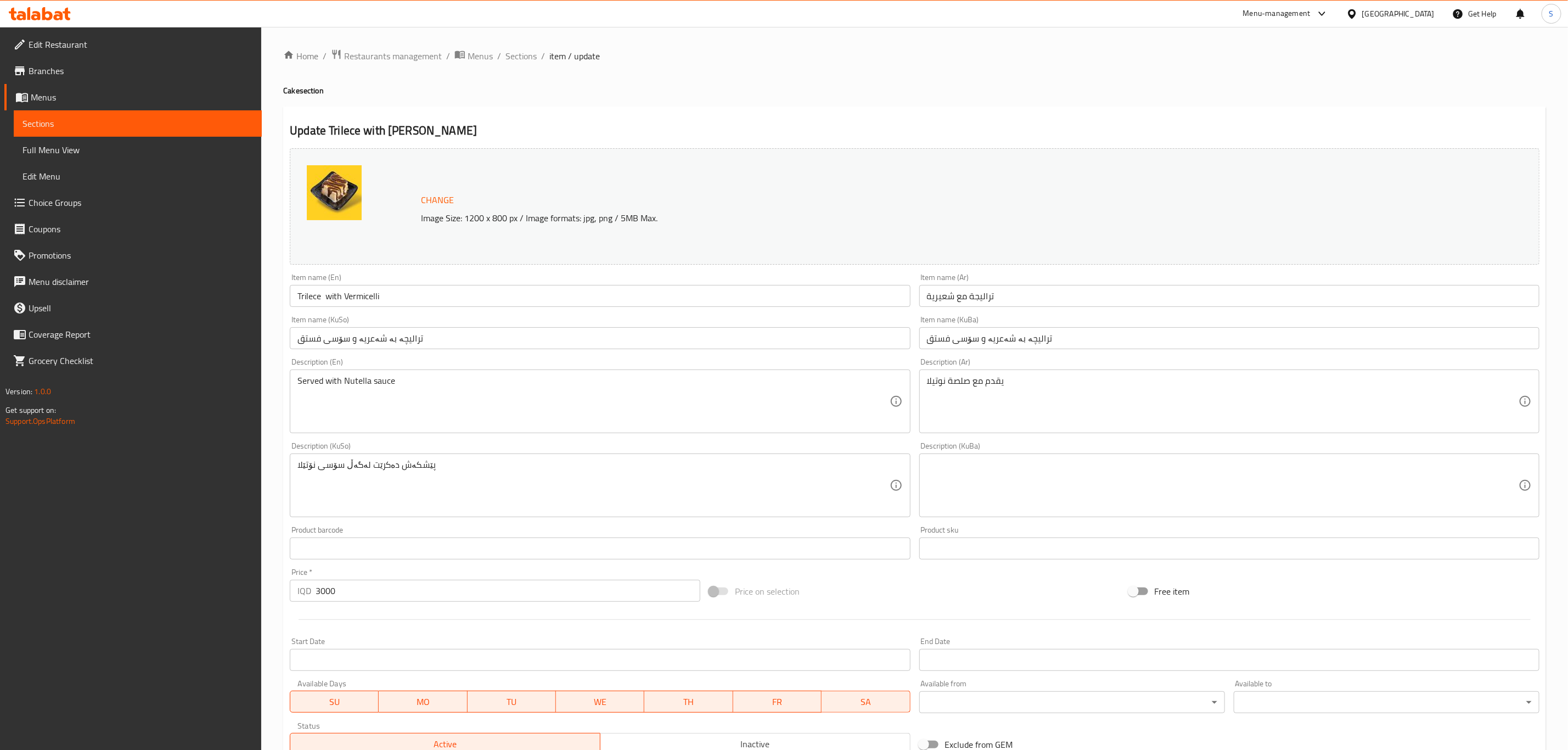
drag, startPoint x: 482, startPoint y: 478, endPoint x: 157, endPoint y: 482, distance: 325.0
click at [1029, 463] on textarea at bounding box center [1223, 485] width 592 height 52
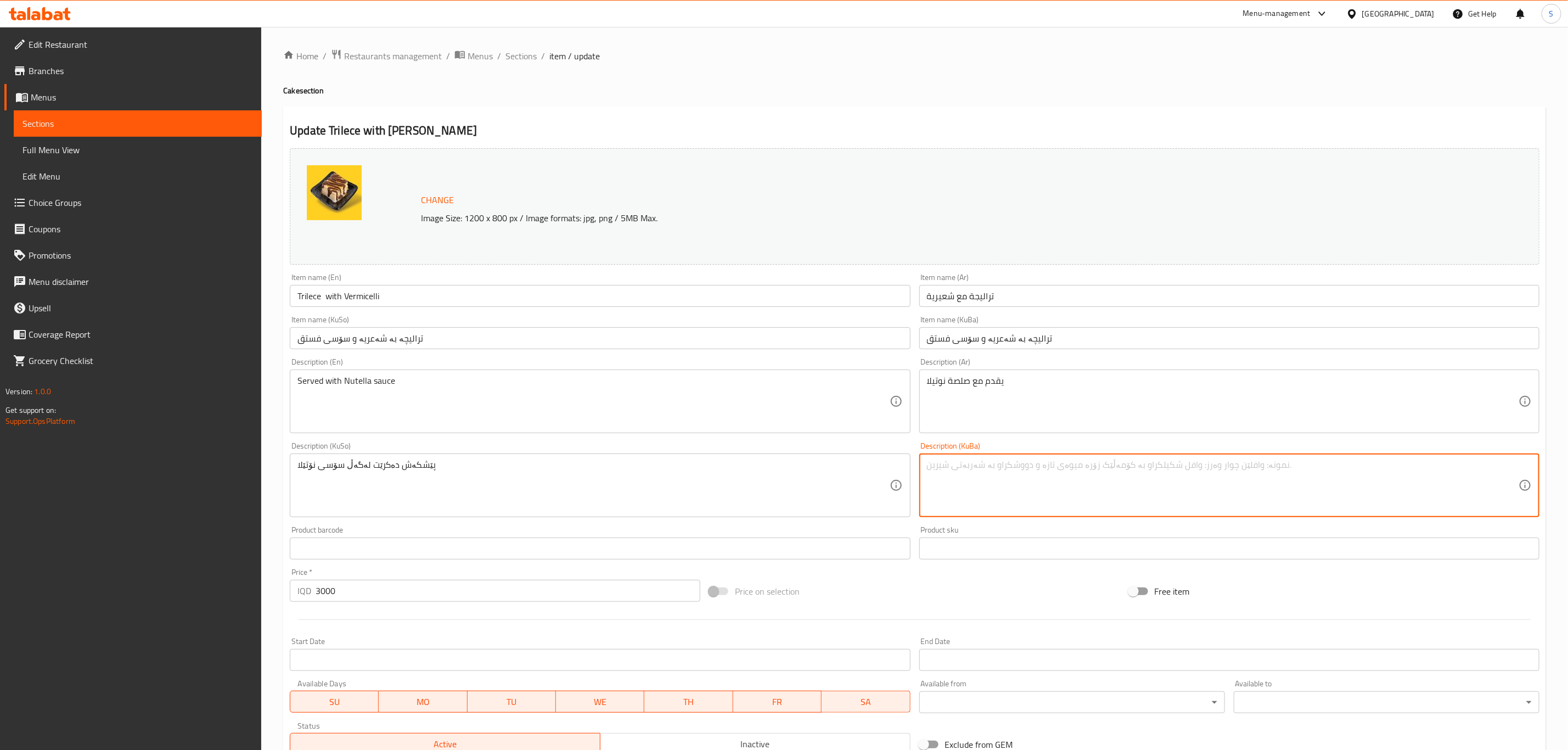
paste textarea "پێشکەش دەکرێت لەگەڵ سۆسی نۆتێلا"
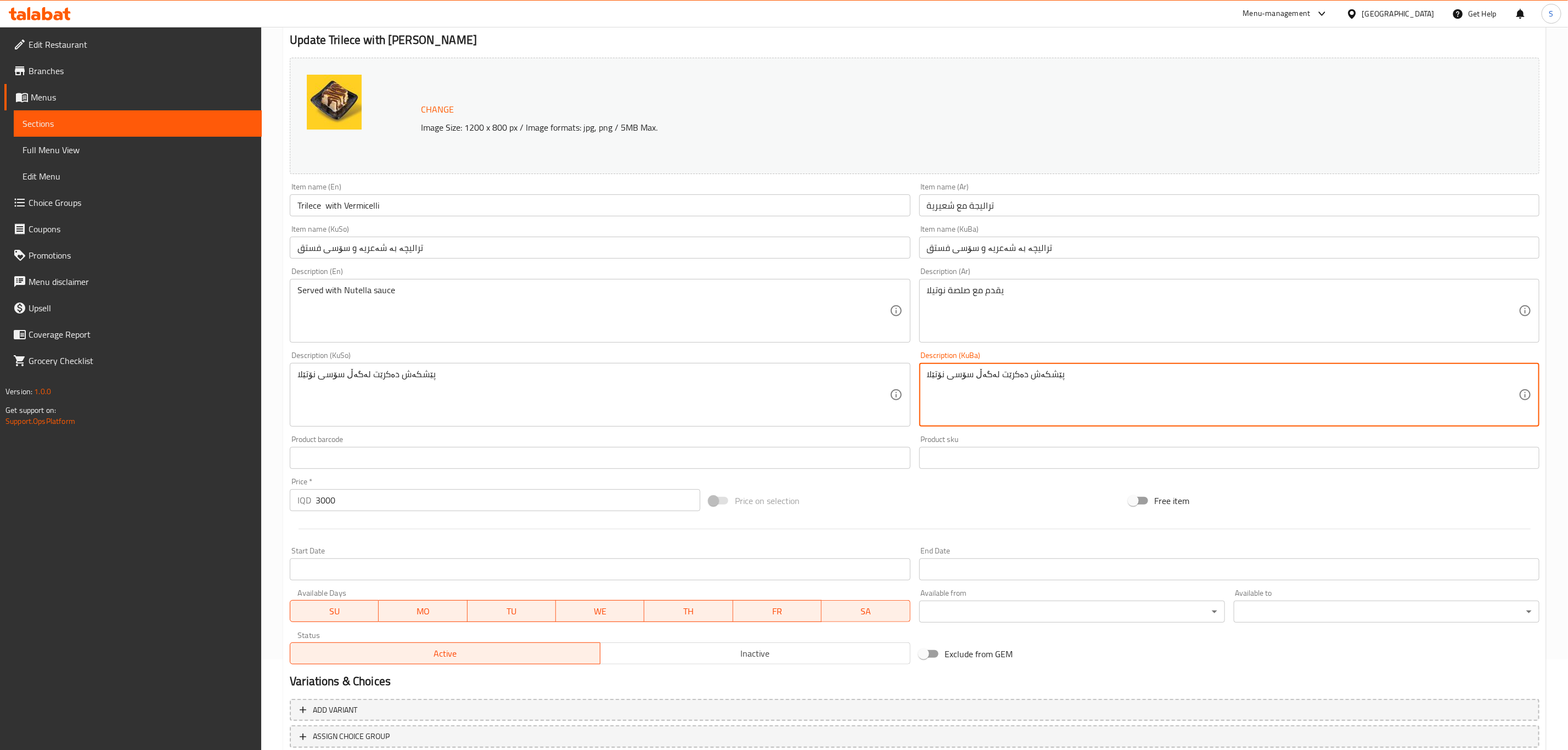
scroll to position [167, 0]
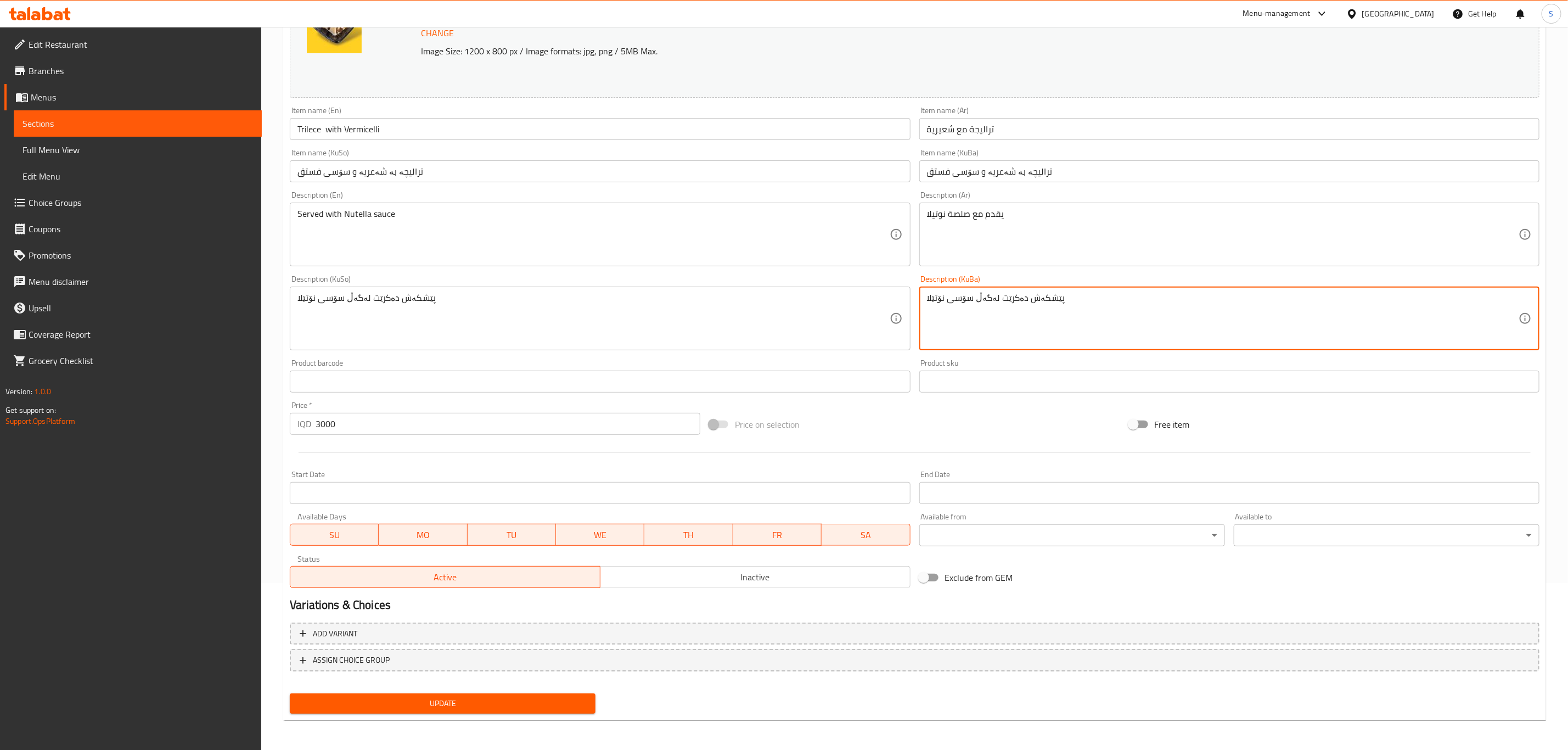
type textarea "پێشکەش دەکرێت لەگەڵ سۆسی نۆتێلا"
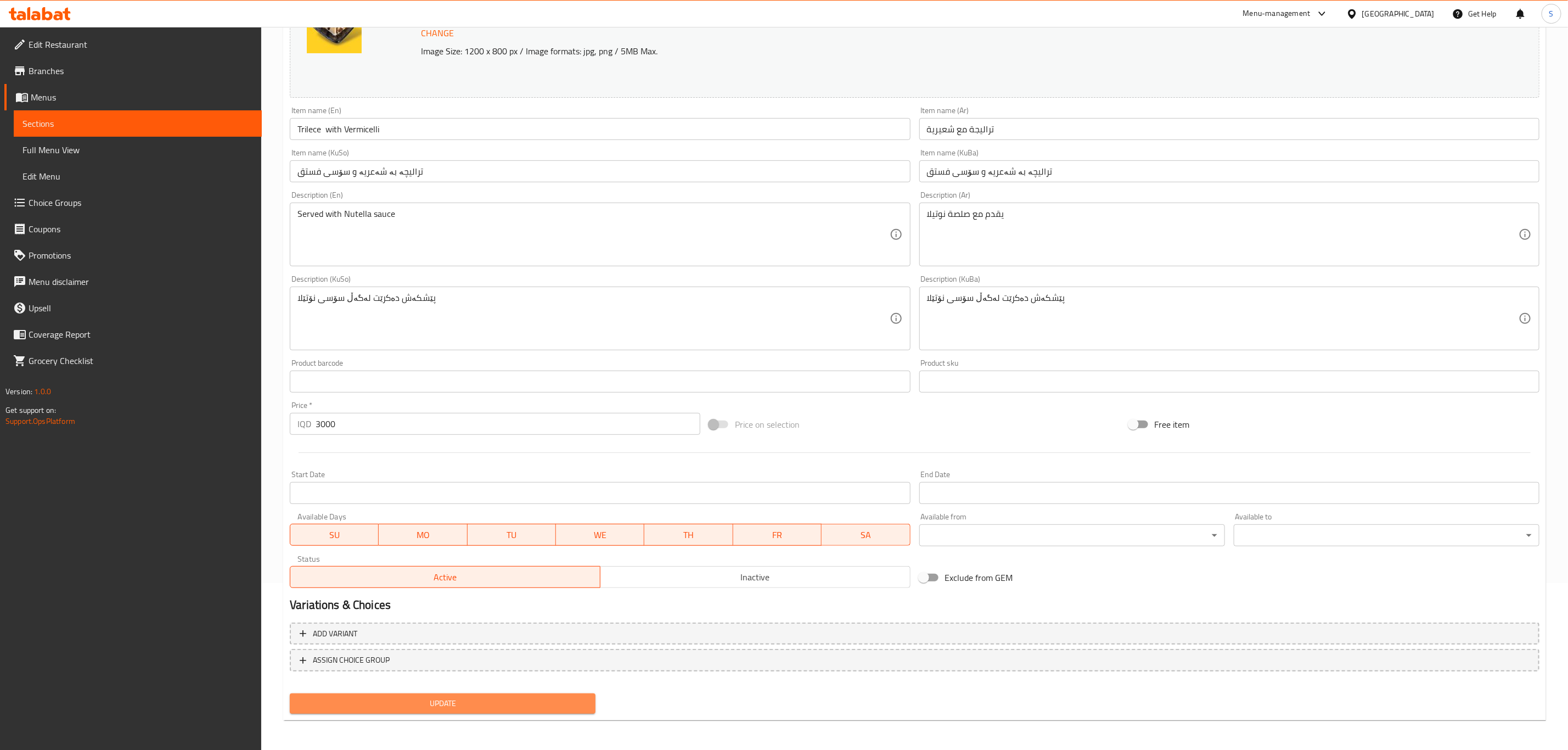
click at [445, 704] on span "Update" at bounding box center [443, 703] width 288 height 14
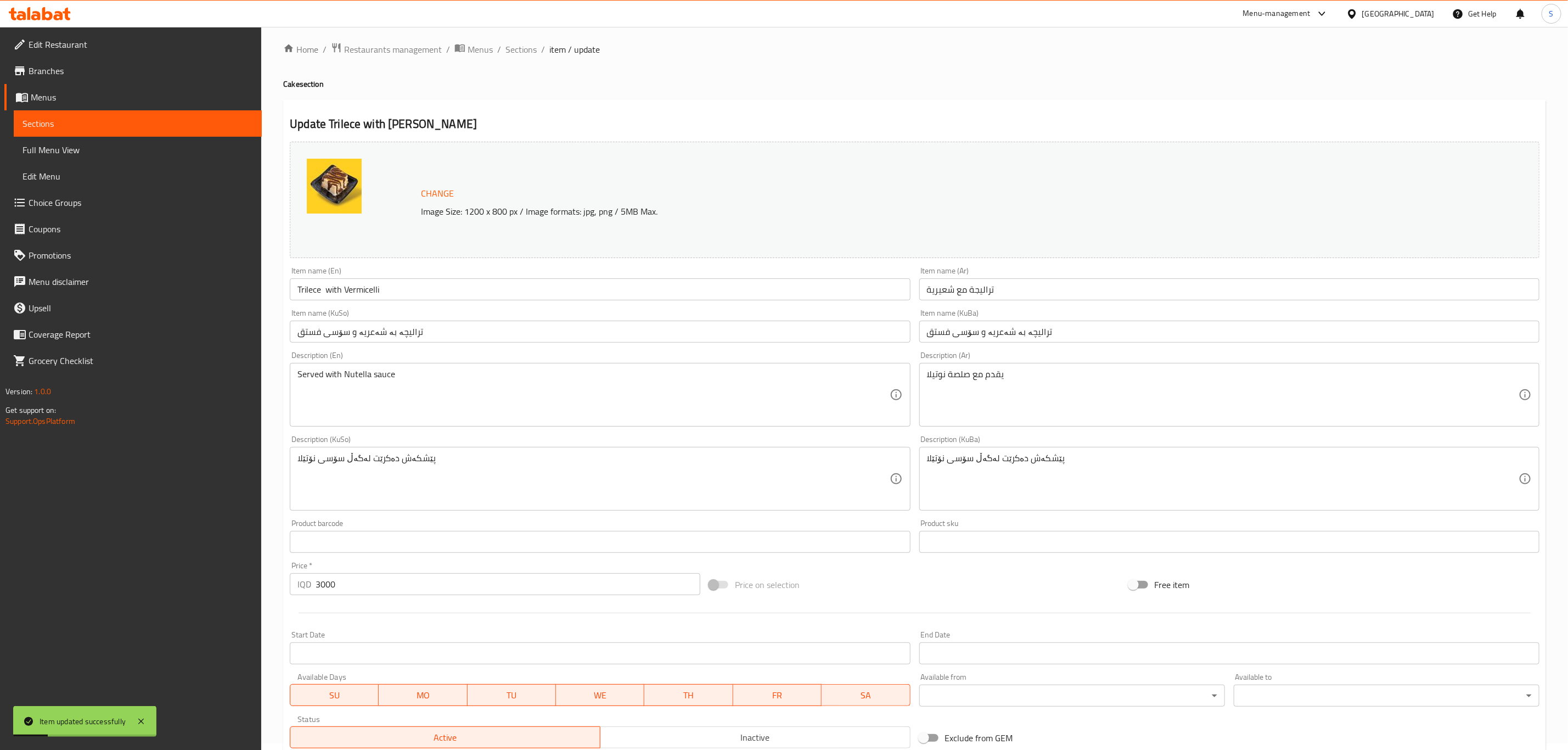
scroll to position [0, 0]
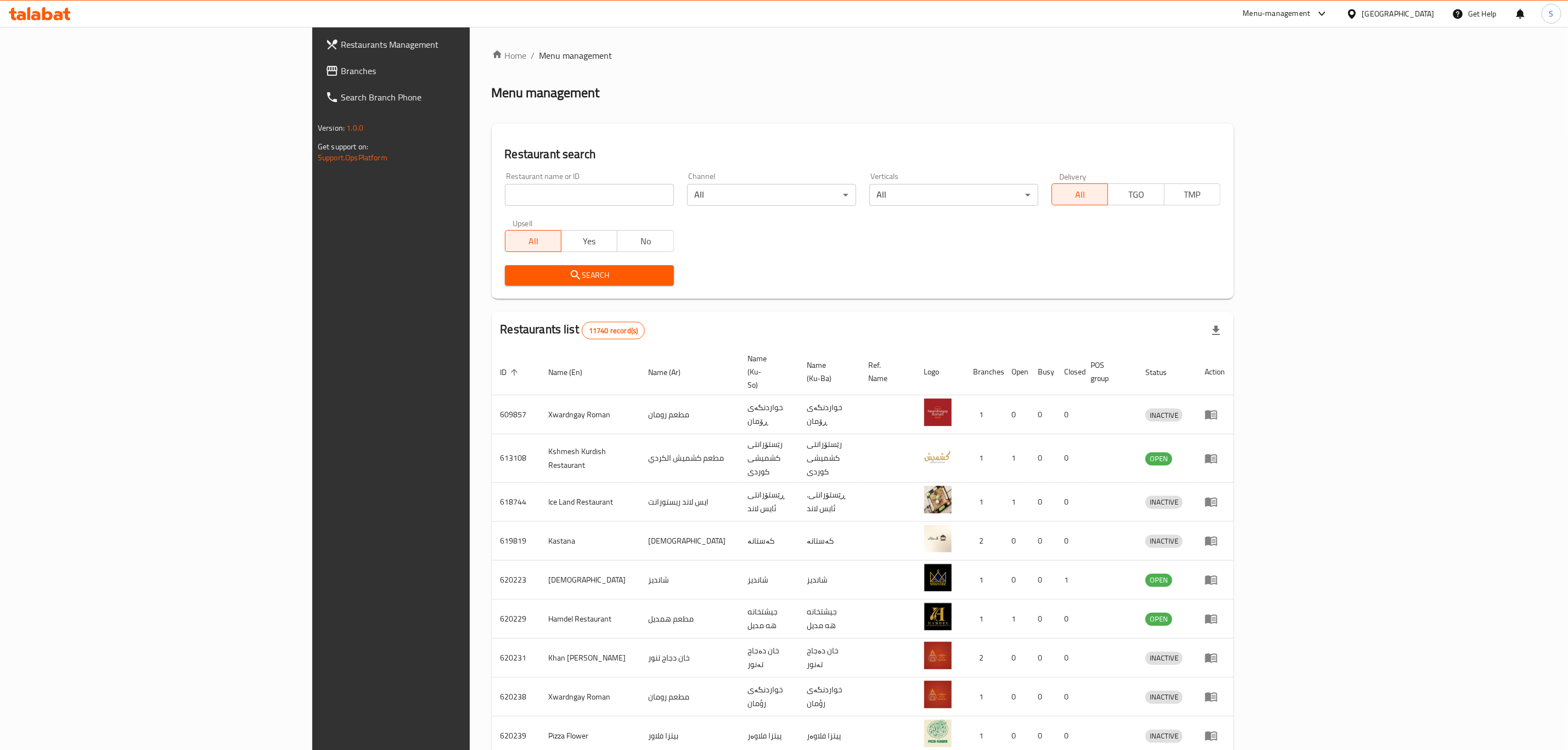
click at [505, 182] on div "Restaurant name or ID Restaurant name or ID" at bounding box center [589, 189] width 169 height 34
click at [505, 190] on input "search" at bounding box center [589, 195] width 169 height 22
type input "gelato swee"
click button "Search" at bounding box center [589, 275] width 169 height 20
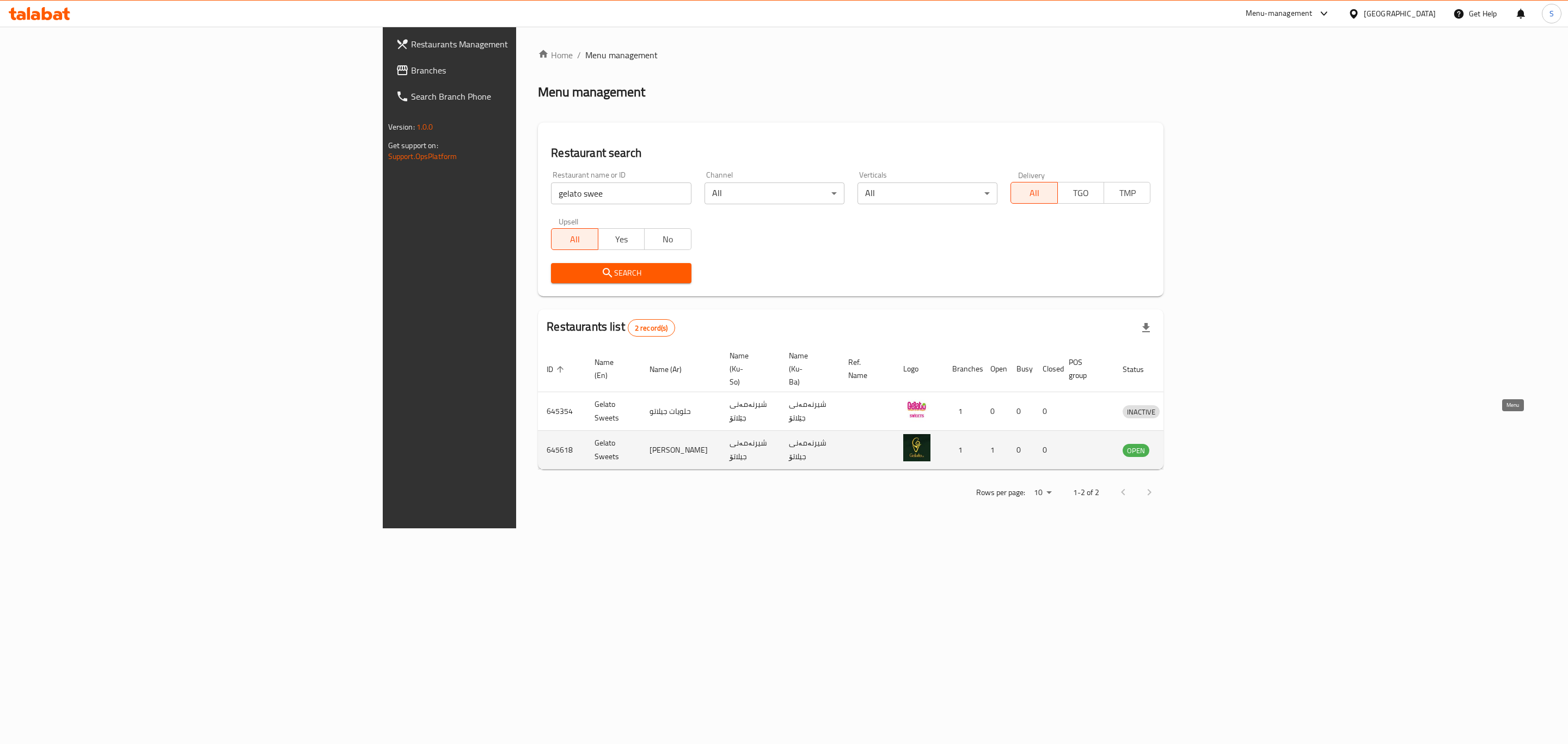
click at [1194, 443] on icon "enhanced table" at bounding box center [1188, 449] width 13 height 13
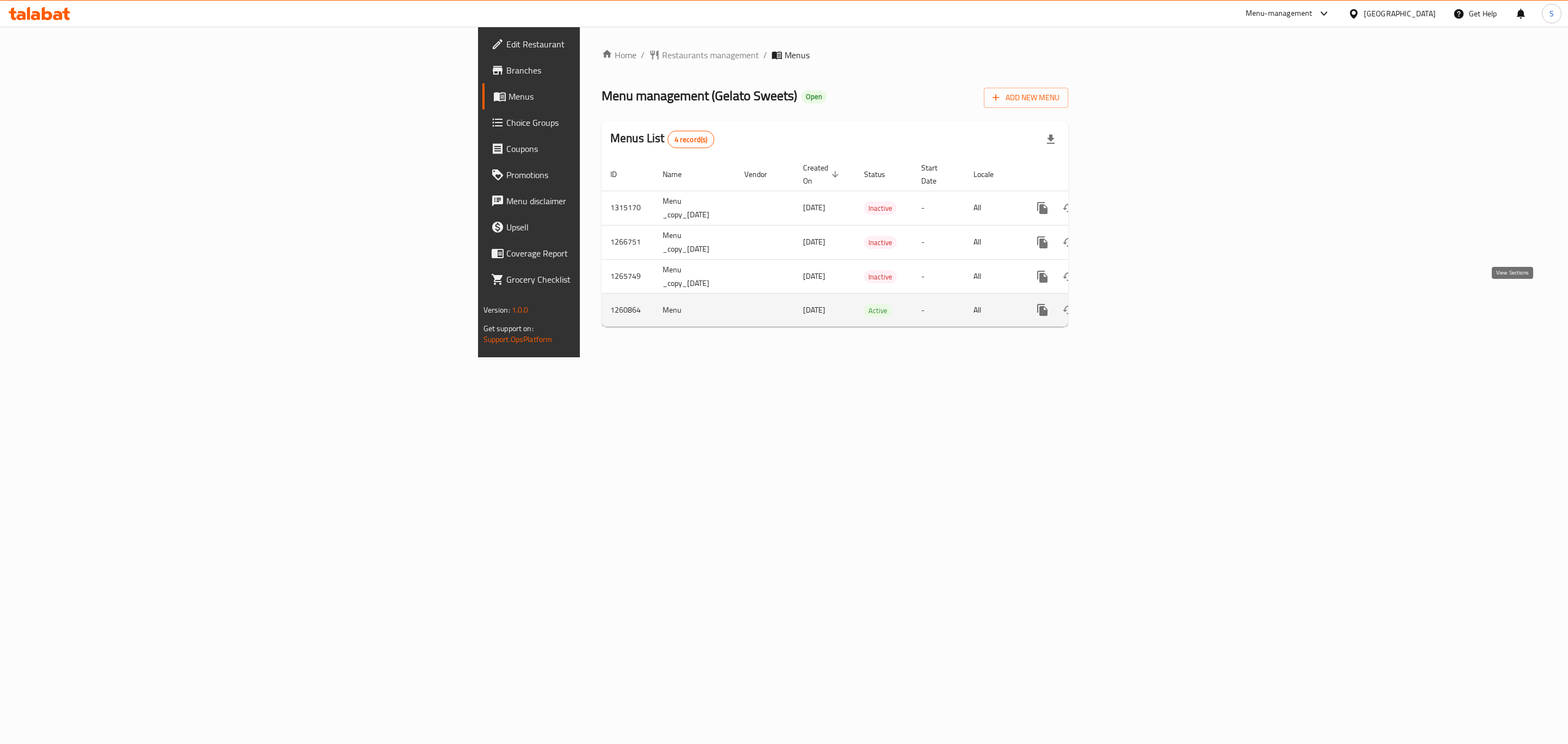
click at [1127, 304] on icon "enhanced table" at bounding box center [1121, 309] width 13 height 13
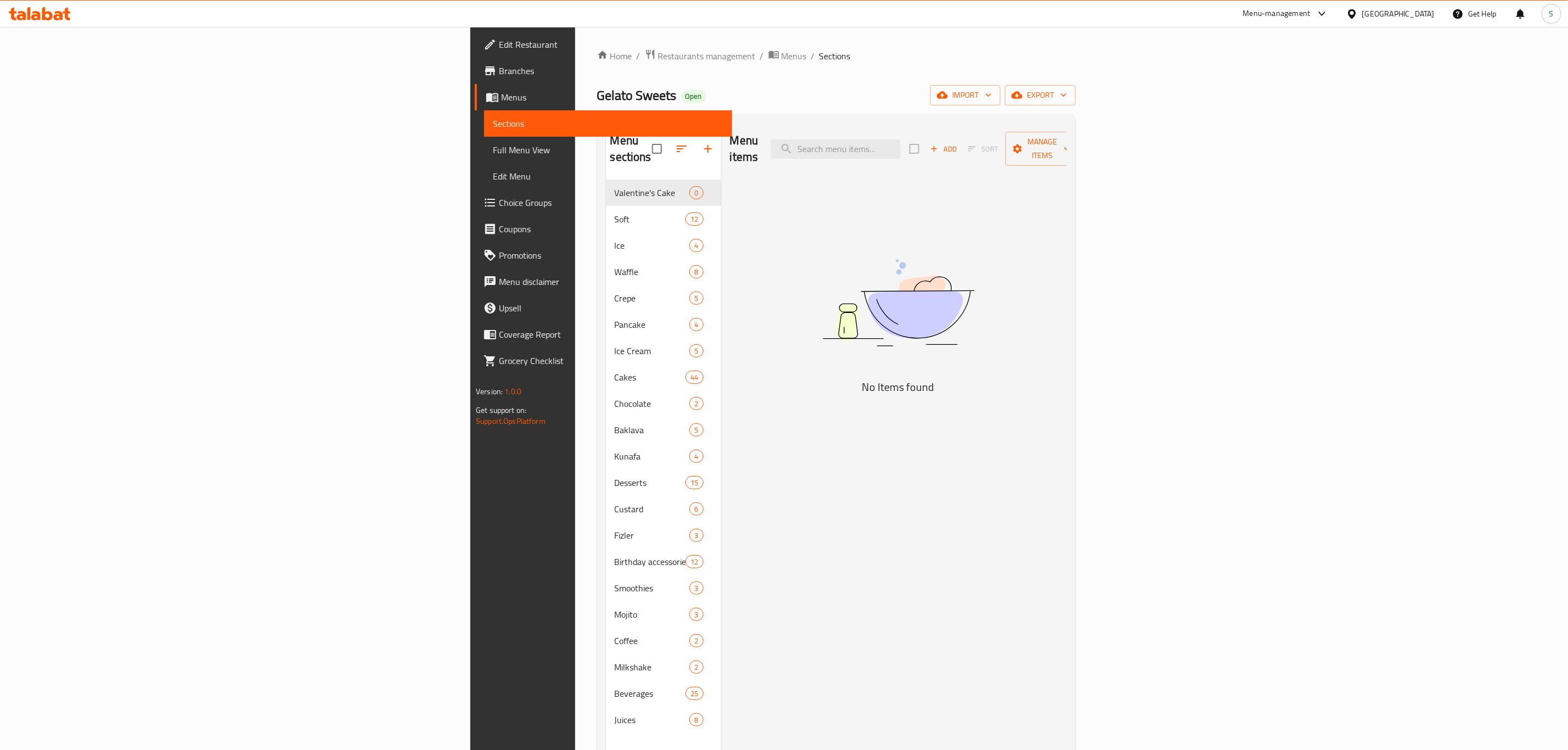
click at [1006, 152] on div "Menu items Add Sort Manage items" at bounding box center [898, 149] width 337 height 52
click at [901, 149] on input "search" at bounding box center [836, 149] width 129 height 19
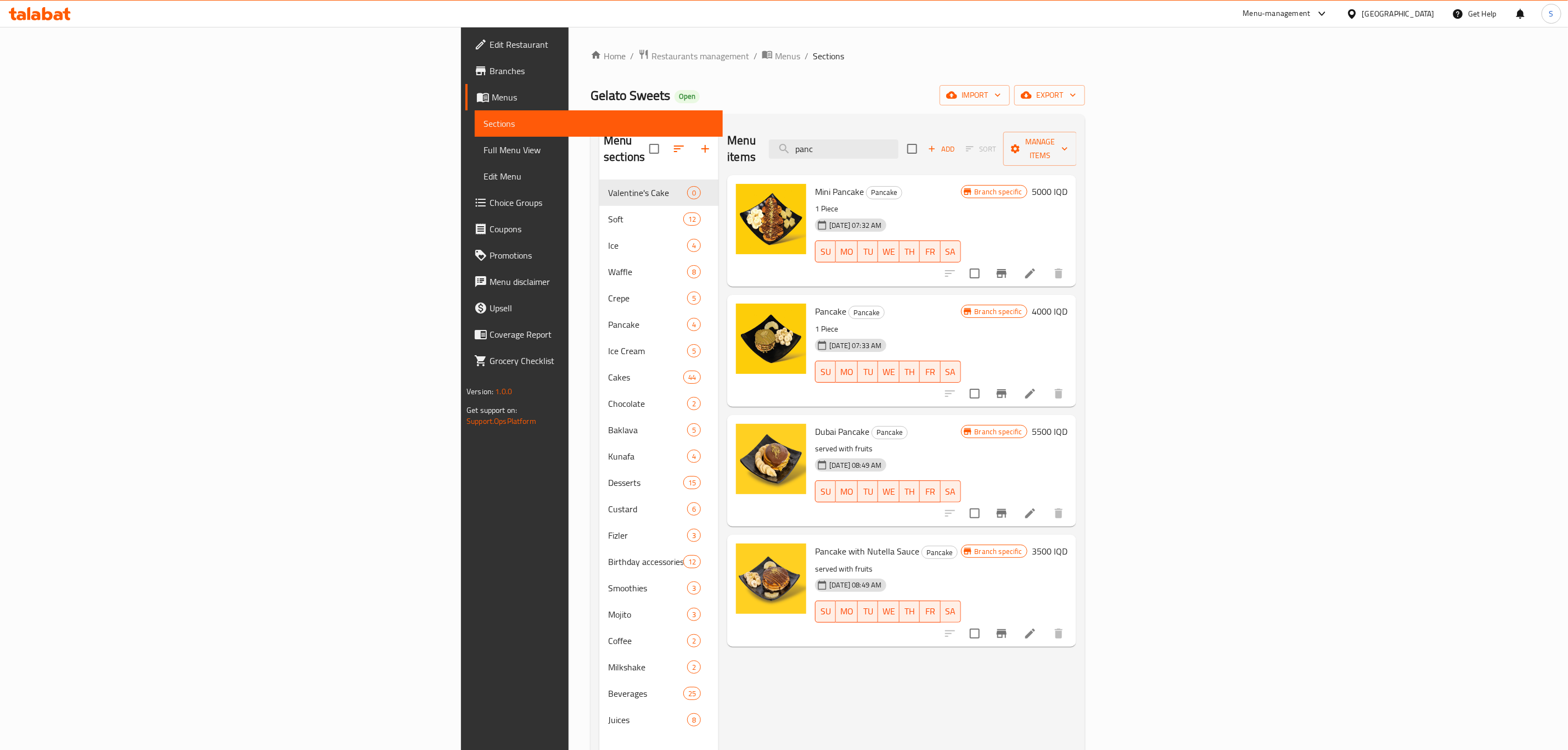
type input "panc"
click at [1046, 384] on li at bounding box center [1030, 393] width 31 height 20
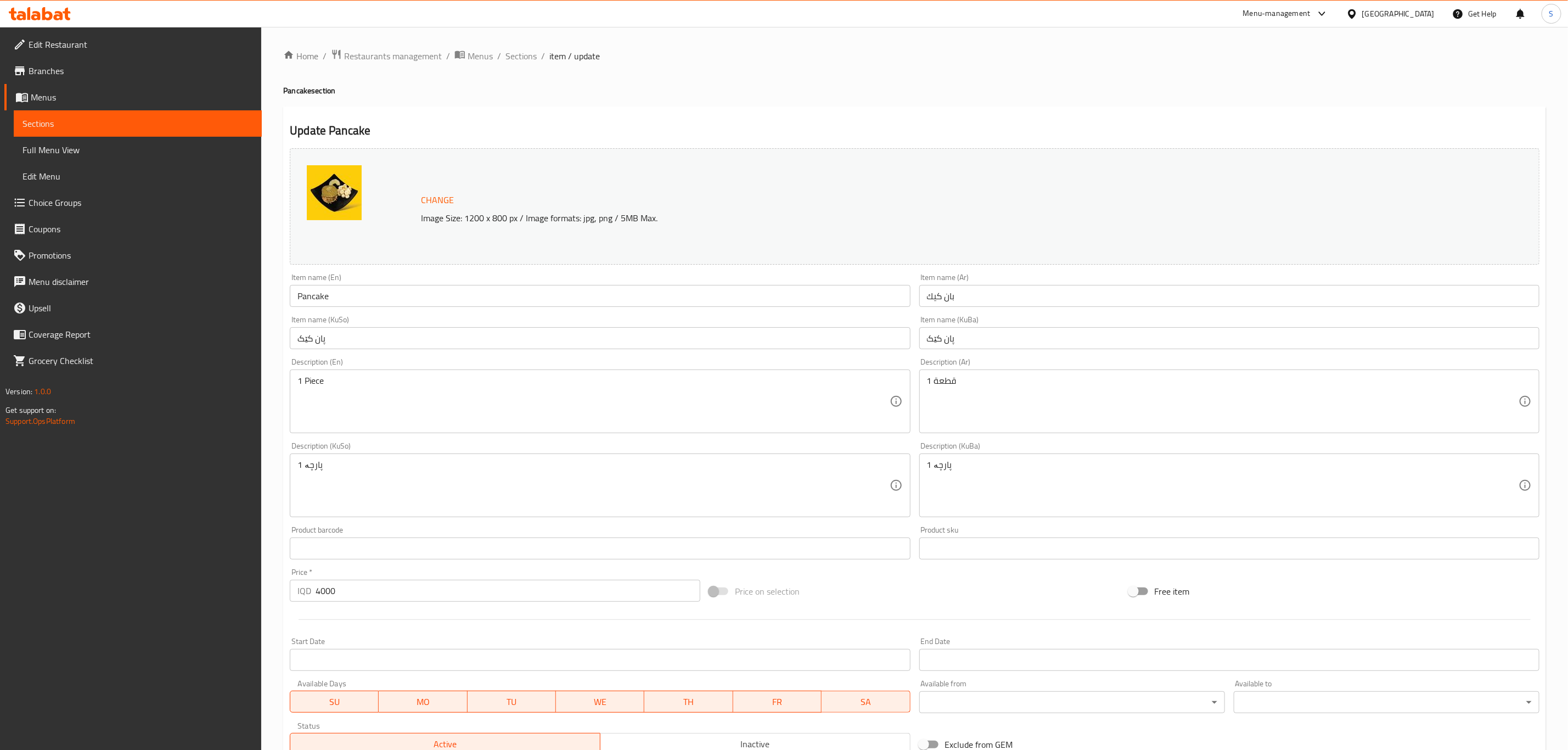
drag, startPoint x: 336, startPoint y: 333, endPoint x: 270, endPoint y: 346, distance: 67.3
click at [270, 346] on div "Home / Restaurants management / Menus / Sections / item / update Pancake sectio…" at bounding box center [915, 473] width 1307 height 891
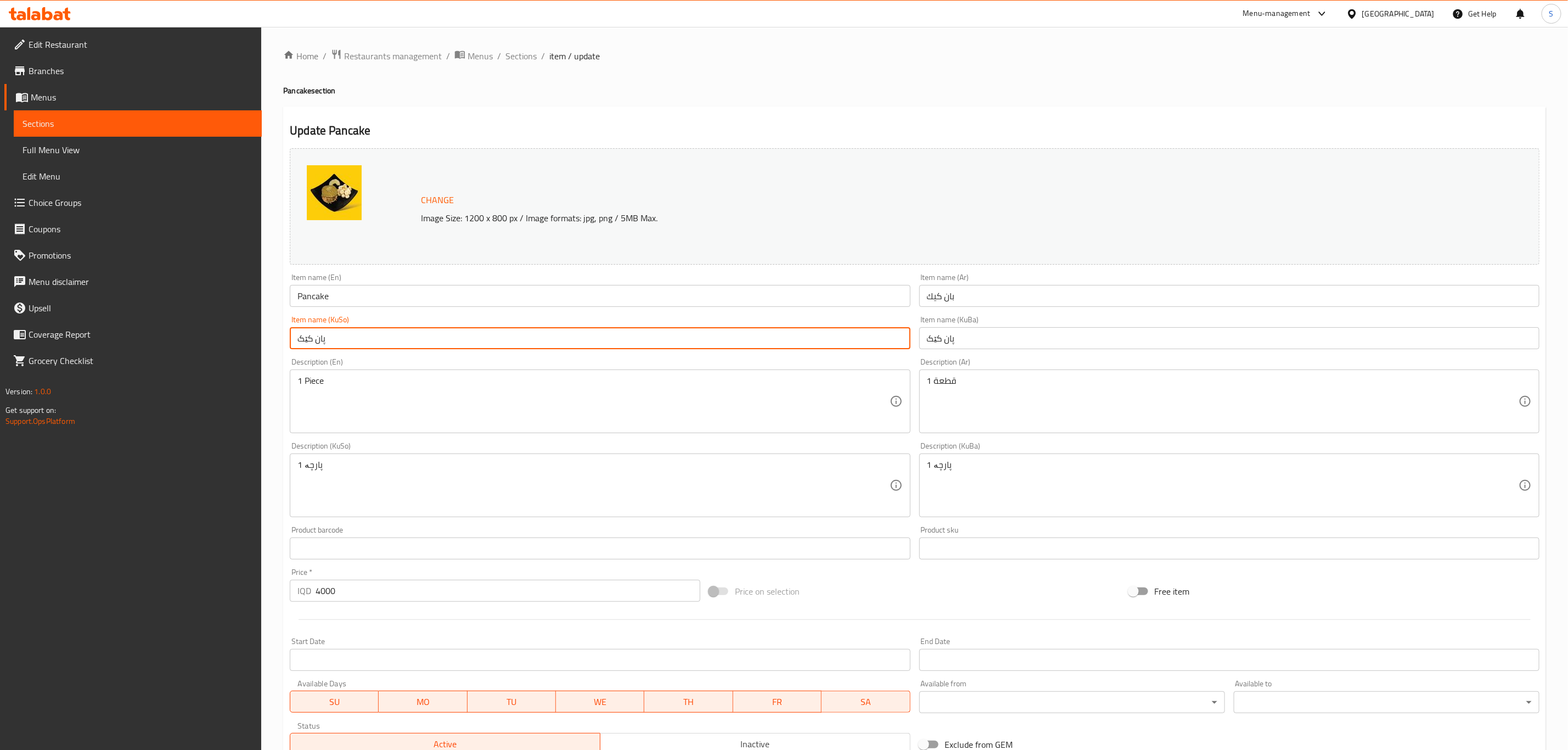
paste input "کێک بە سۆسی فستق"
type input "پانکێک بە سۆسی فستق"
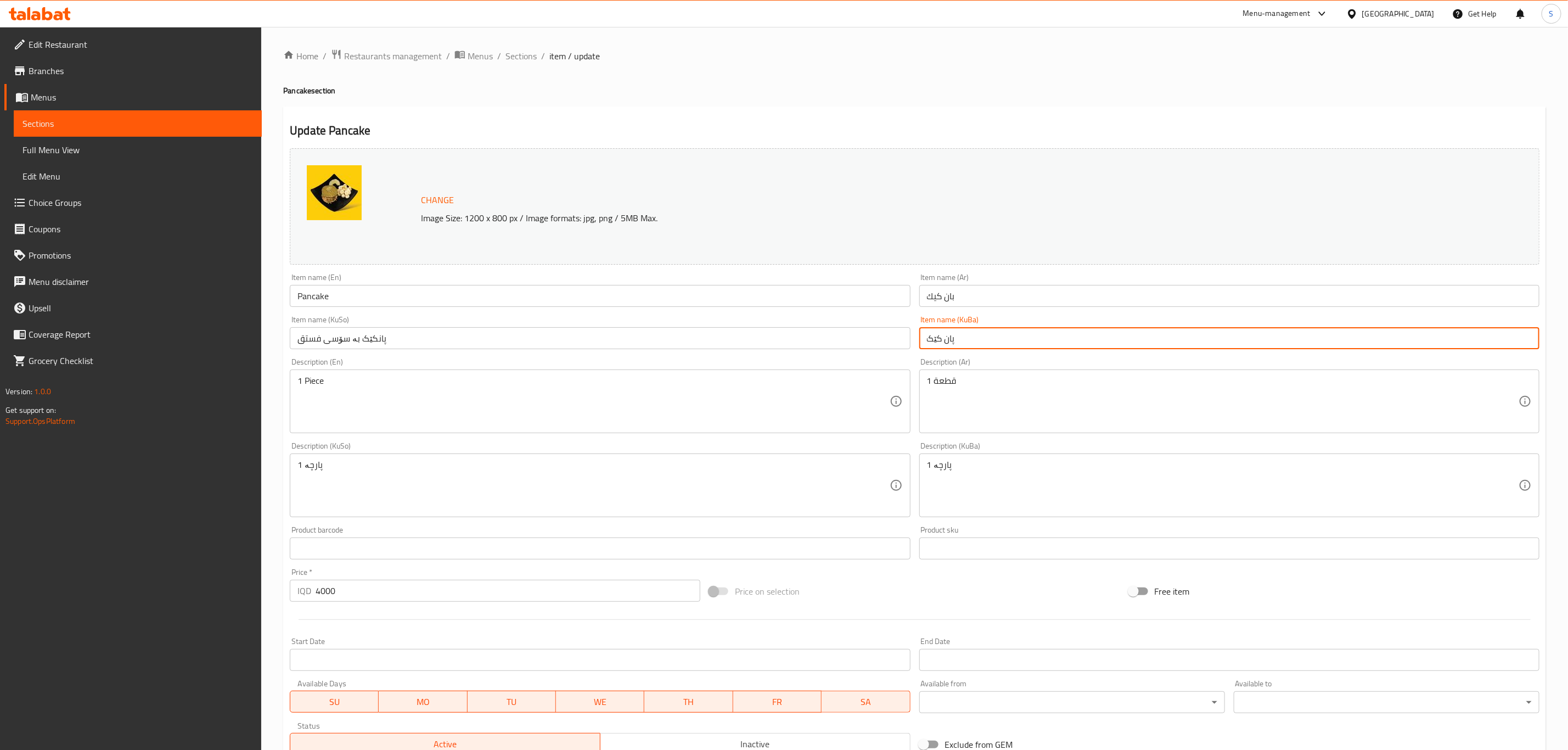
drag, startPoint x: 967, startPoint y: 344, endPoint x: 897, endPoint y: 356, distance: 71.0
click at [897, 356] on div "Change Image Size: 1200 x 800 px / Image formats: jpg, png / 5MB Max. Item name…" at bounding box center [914, 451] width 1259 height 616
paste input "کێک بە سۆسی فستق"
type input "پانکێک بە سۆسی فستق"
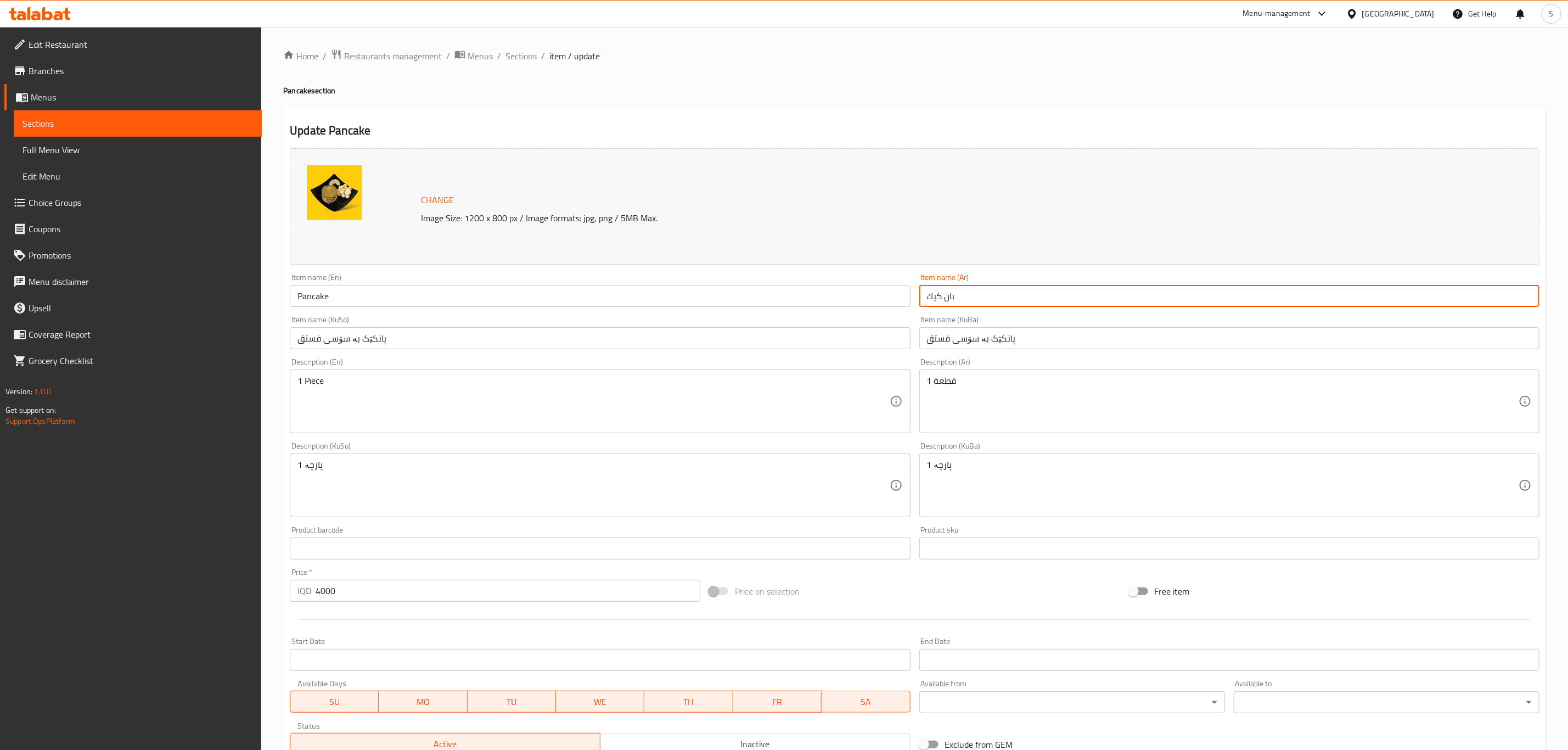
drag, startPoint x: 713, startPoint y: 320, endPoint x: 544, endPoint y: 259, distance: 179.7
click at [558, 263] on div "Change Image Size: 1200 x 800 px / Image formats: jpg, png / 5MB Max. Item name…" at bounding box center [914, 451] width 1259 height 616
paste input "مع سوس فستق"
type input "بان كيك مع سوس فستق"
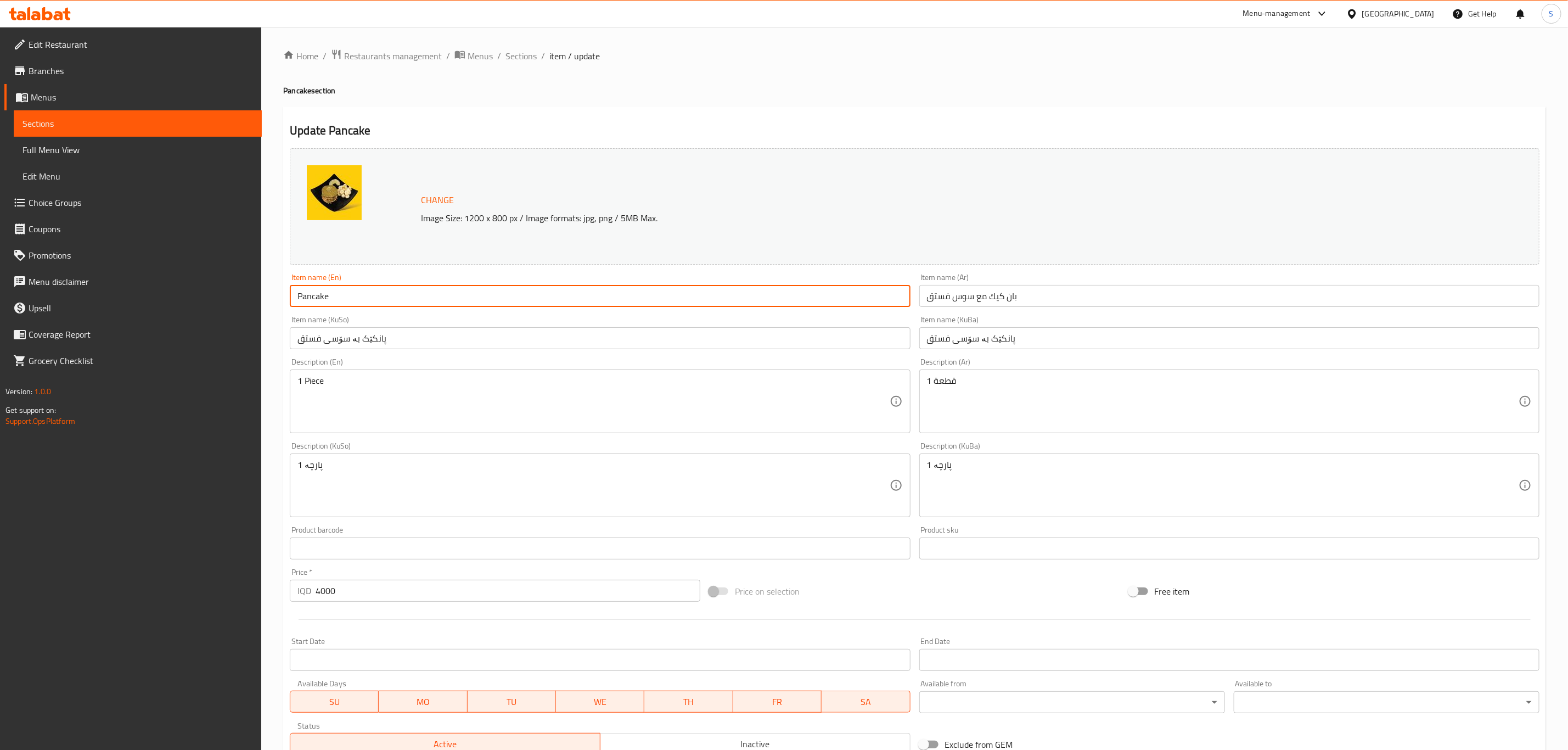
drag, startPoint x: 331, startPoint y: 293, endPoint x: 203, endPoint y: 280, distance: 128.7
click at [203, 280] on div "Edit Restaurant Branches Menus Sections Full Menu View Edit Menu Choice Groups …" at bounding box center [784, 473] width 1568 height 891
paste input "with pistachio sauce"
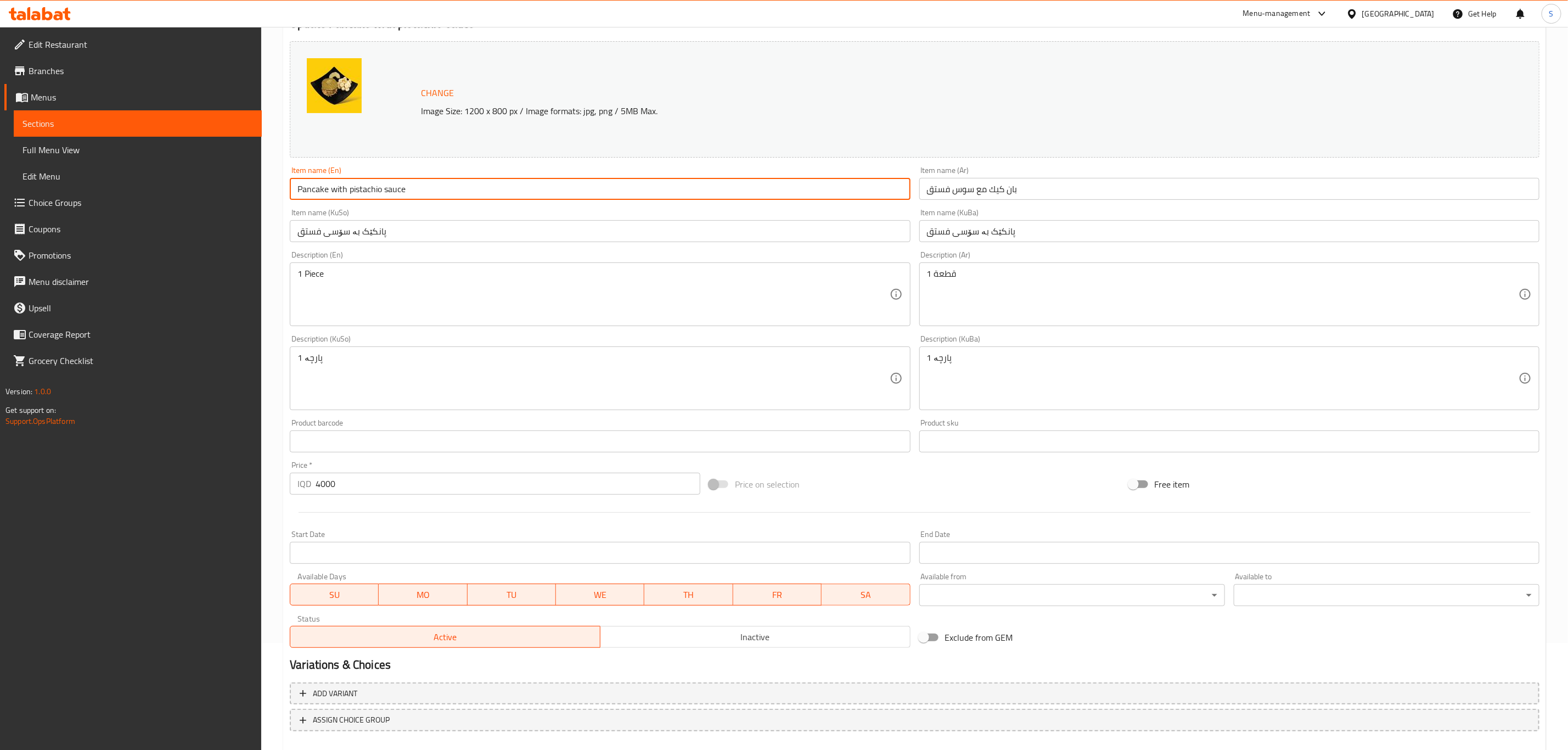
scroll to position [167, 0]
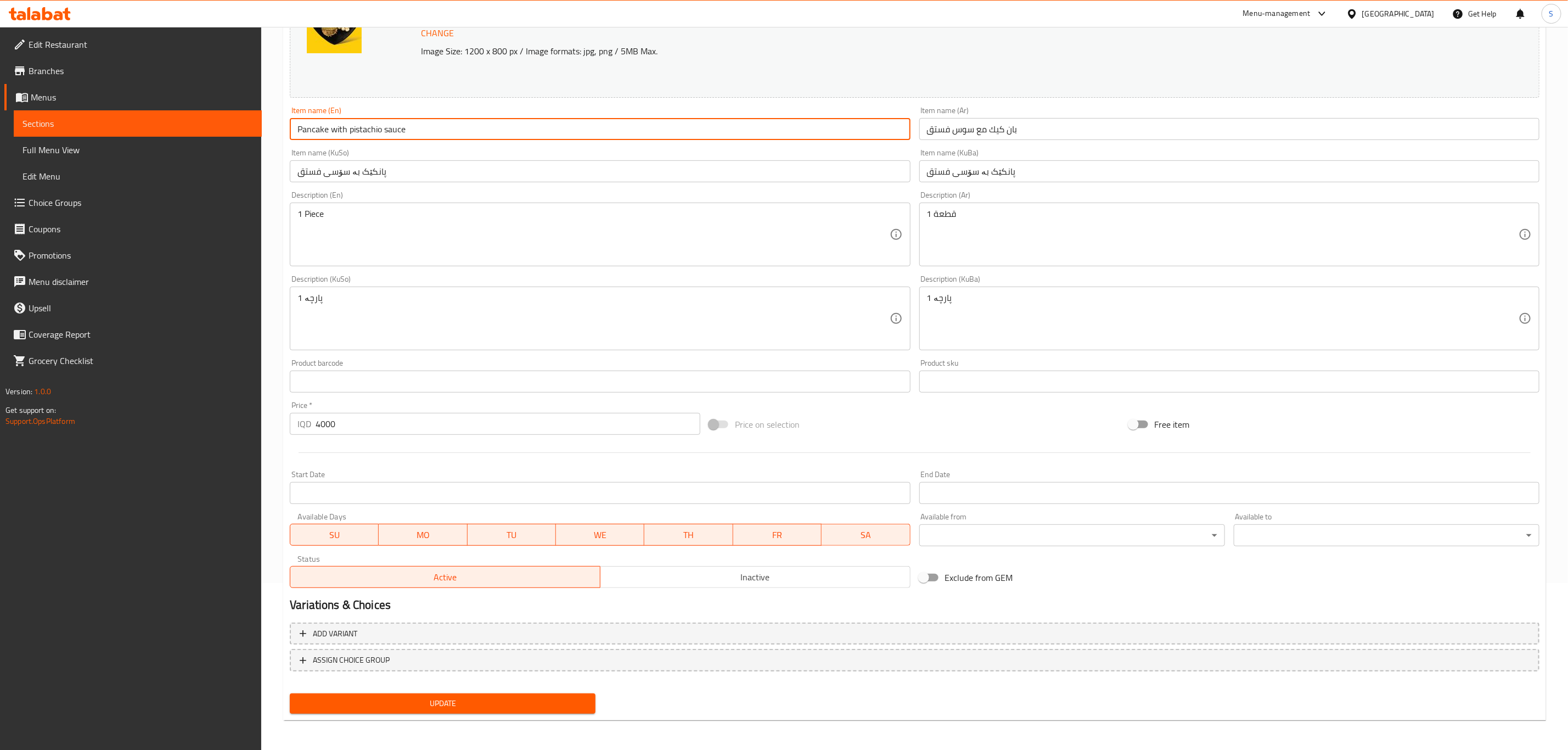
type input "Pancake with pistachio sauce"
click at [448, 705] on span "Update" at bounding box center [443, 703] width 288 height 14
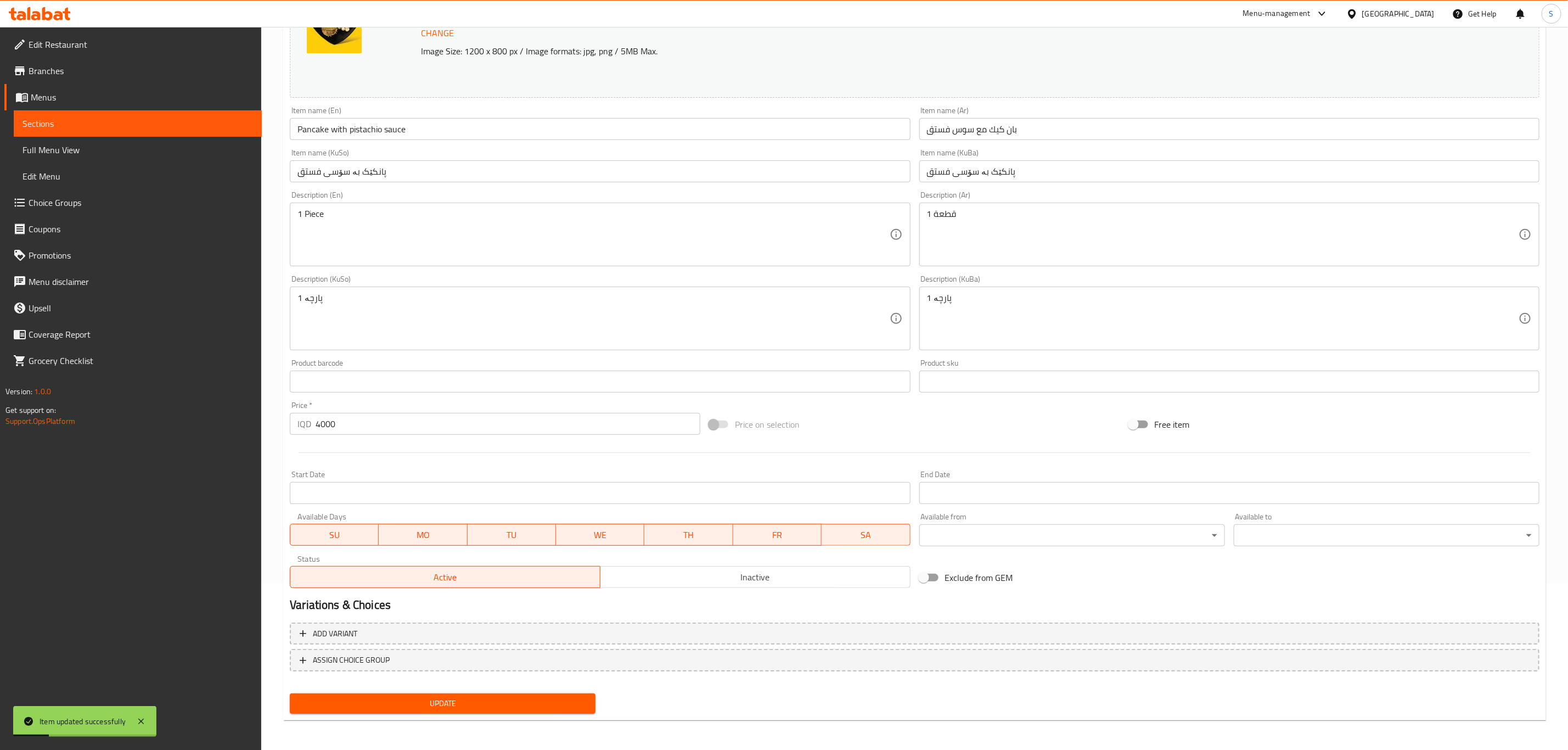
scroll to position [0, 0]
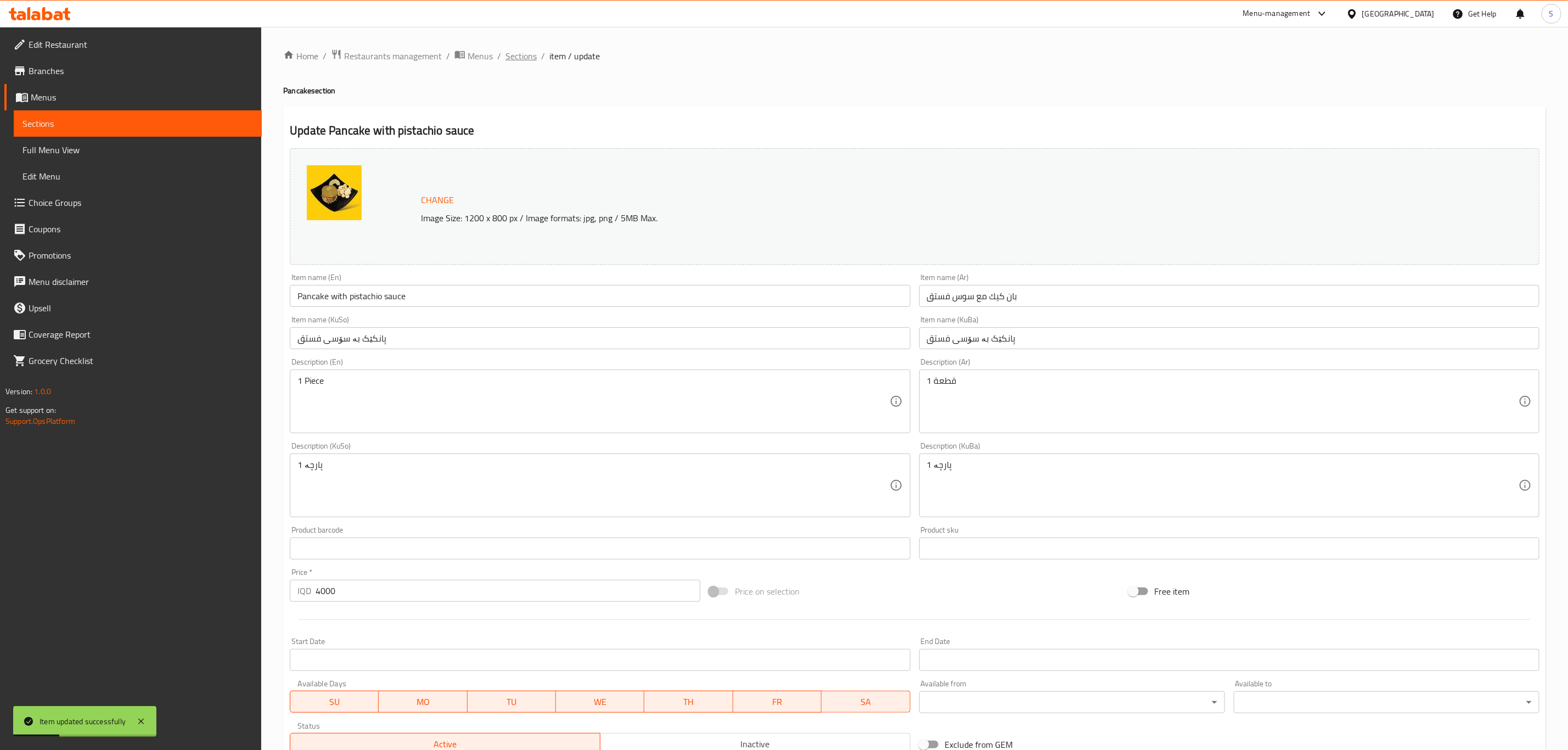
click at [517, 55] on span "Sections" at bounding box center [521, 55] width 31 height 13
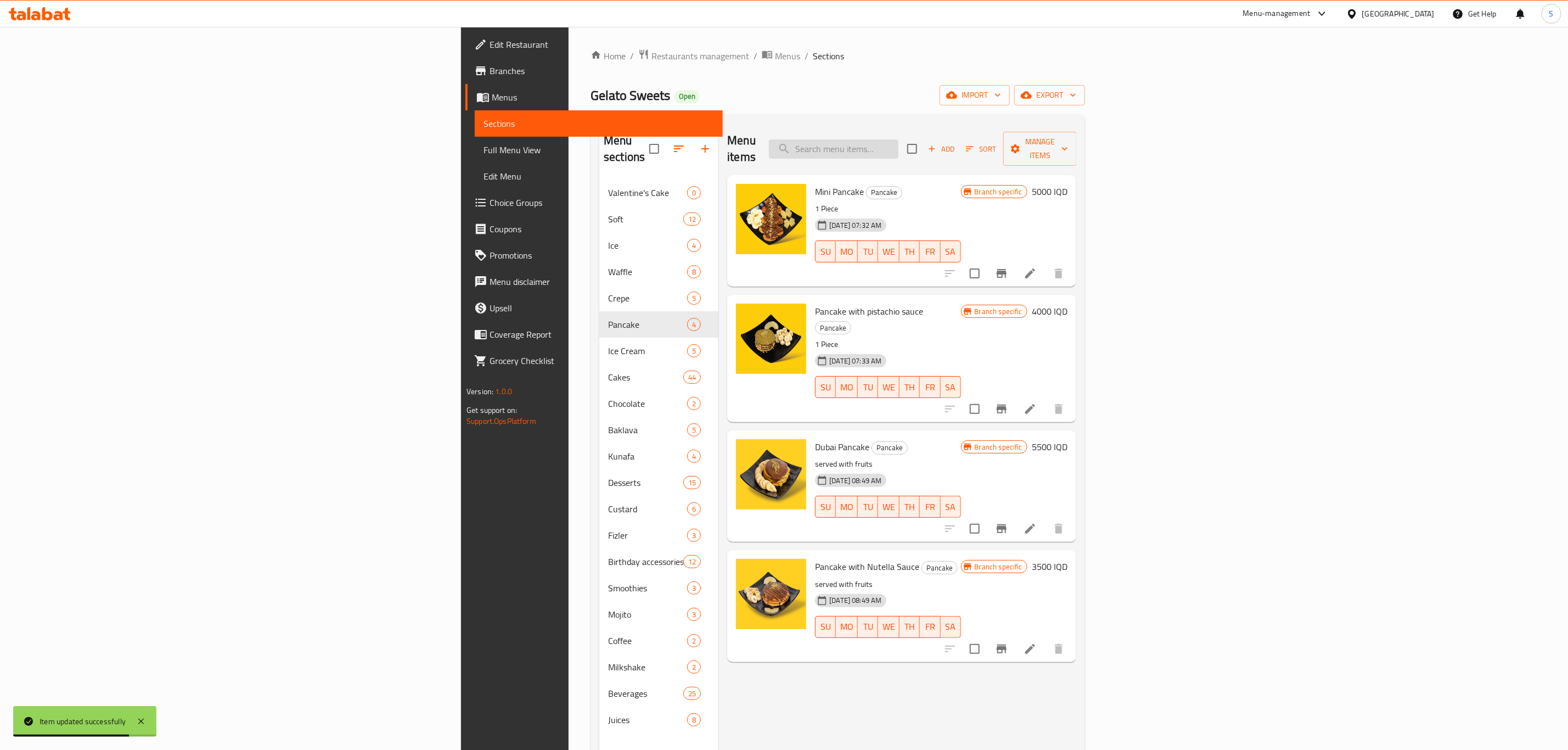
click at [898, 141] on input "search" at bounding box center [833, 149] width 129 height 19
paste input "Trilece with Vermicelli"
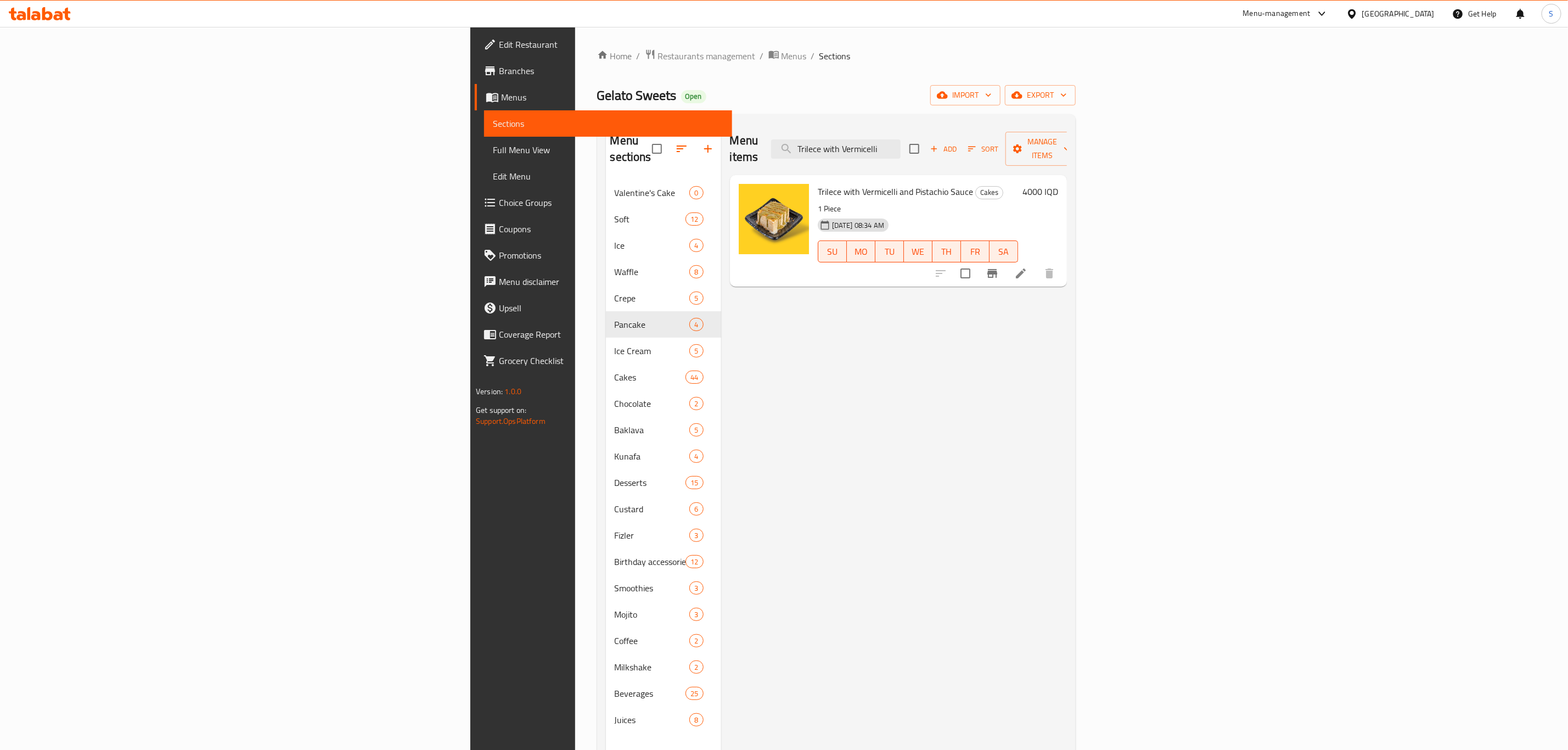
type input "Trilece with Vermicelli"
click at [1027, 267] on icon at bounding box center [1021, 273] width 13 height 13
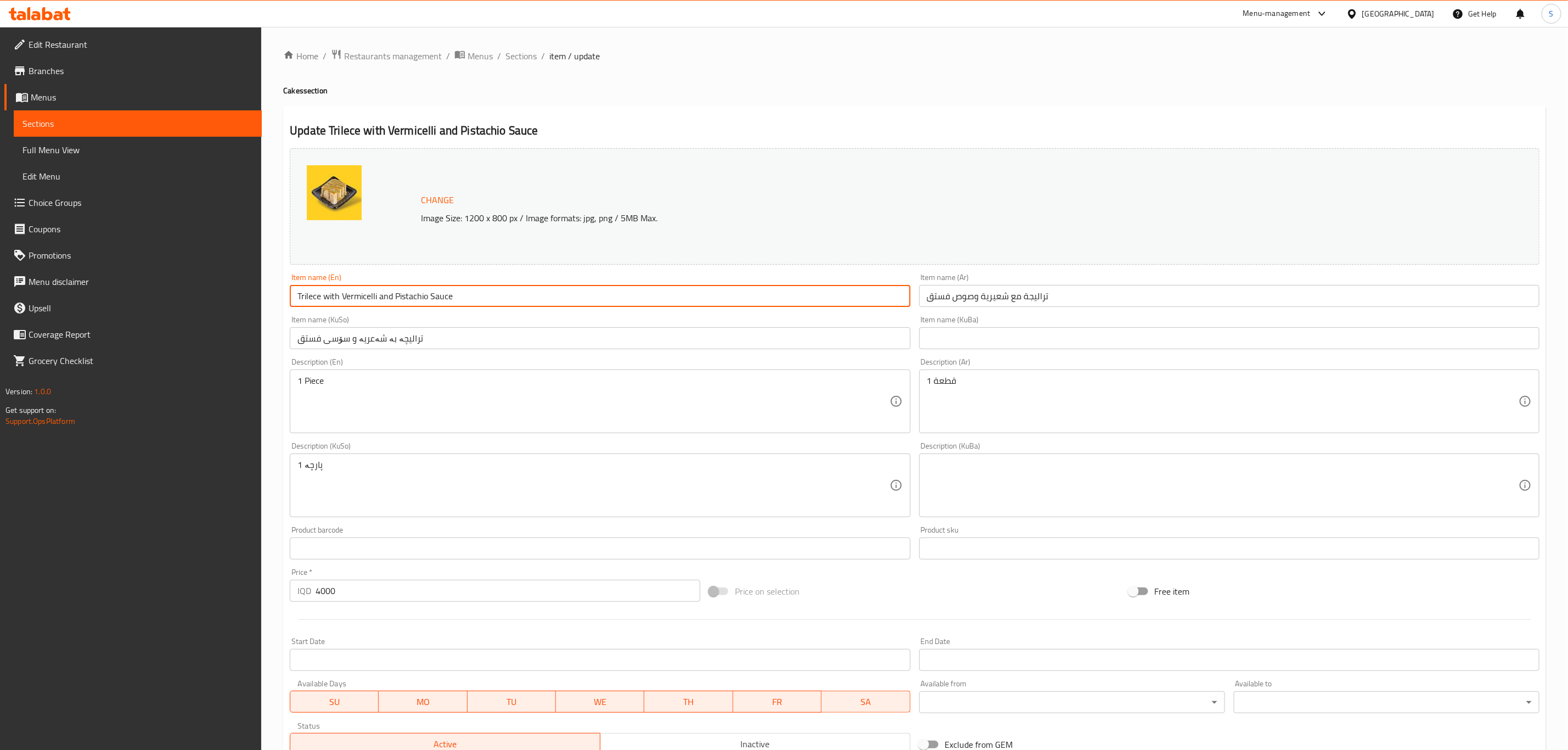
click at [516, 301] on input "Trilece with Vermicelli and Pistachio Sauce" at bounding box center [600, 296] width 620 height 22
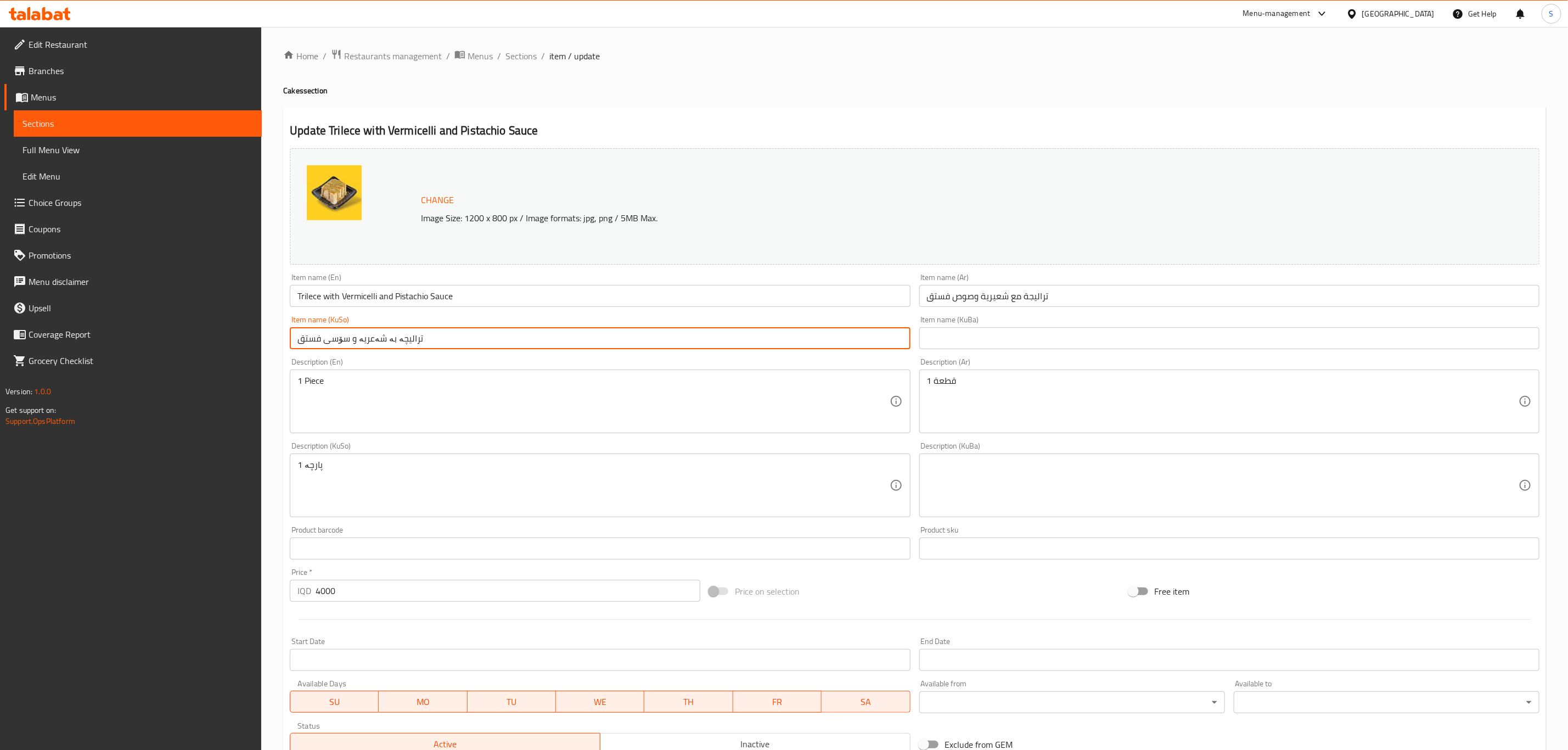
drag, startPoint x: 417, startPoint y: 336, endPoint x: 201, endPoint y: 356, distance: 216.9
click at [201, 356] on div "Edit Restaurant Branches Menus Sections Full Menu View Edit Menu Choice Groups …" at bounding box center [784, 473] width 1568 height 891
click at [955, 339] on input "text" at bounding box center [1229, 338] width 620 height 22
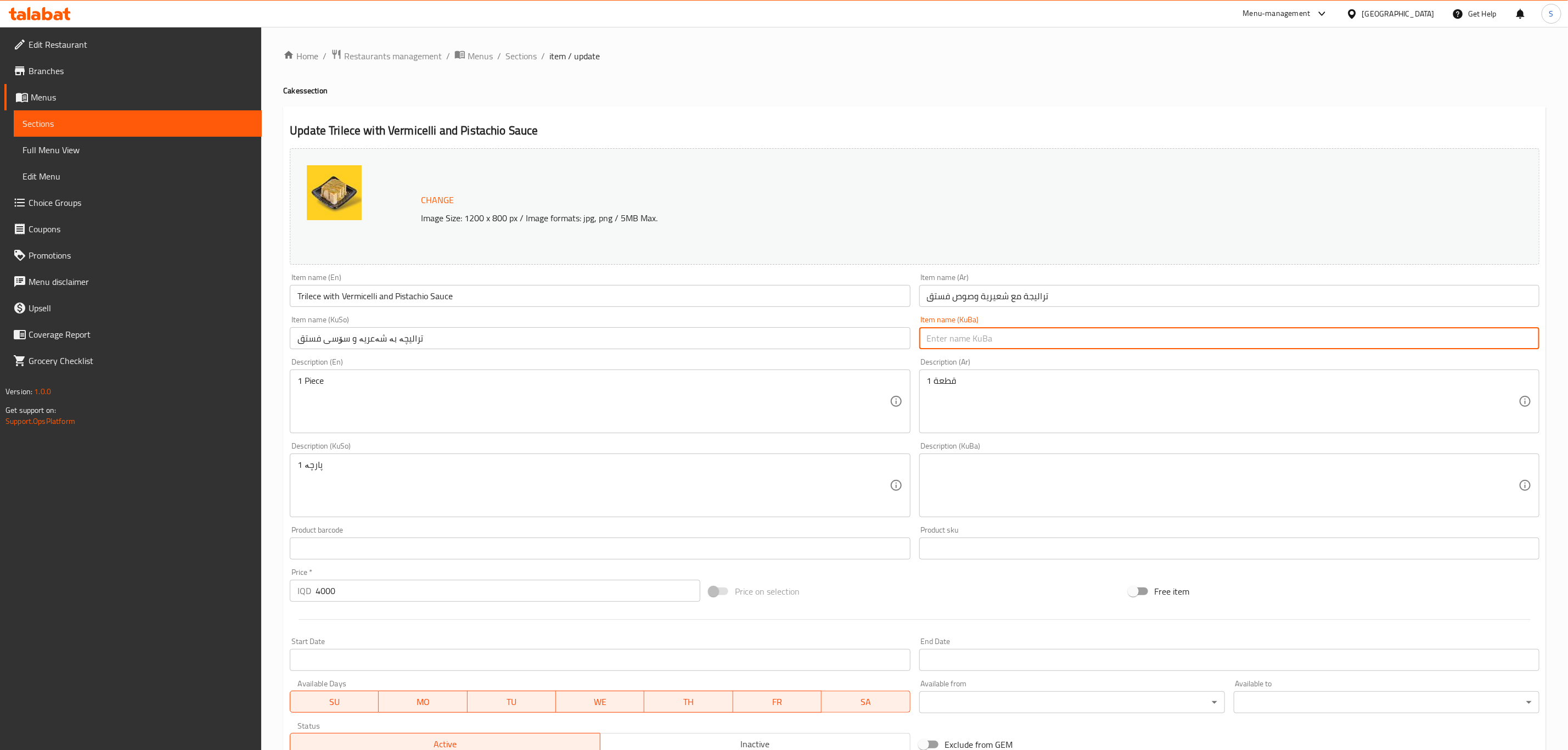
paste input "ترالیچە بە شەعریە و سۆسی فستق"
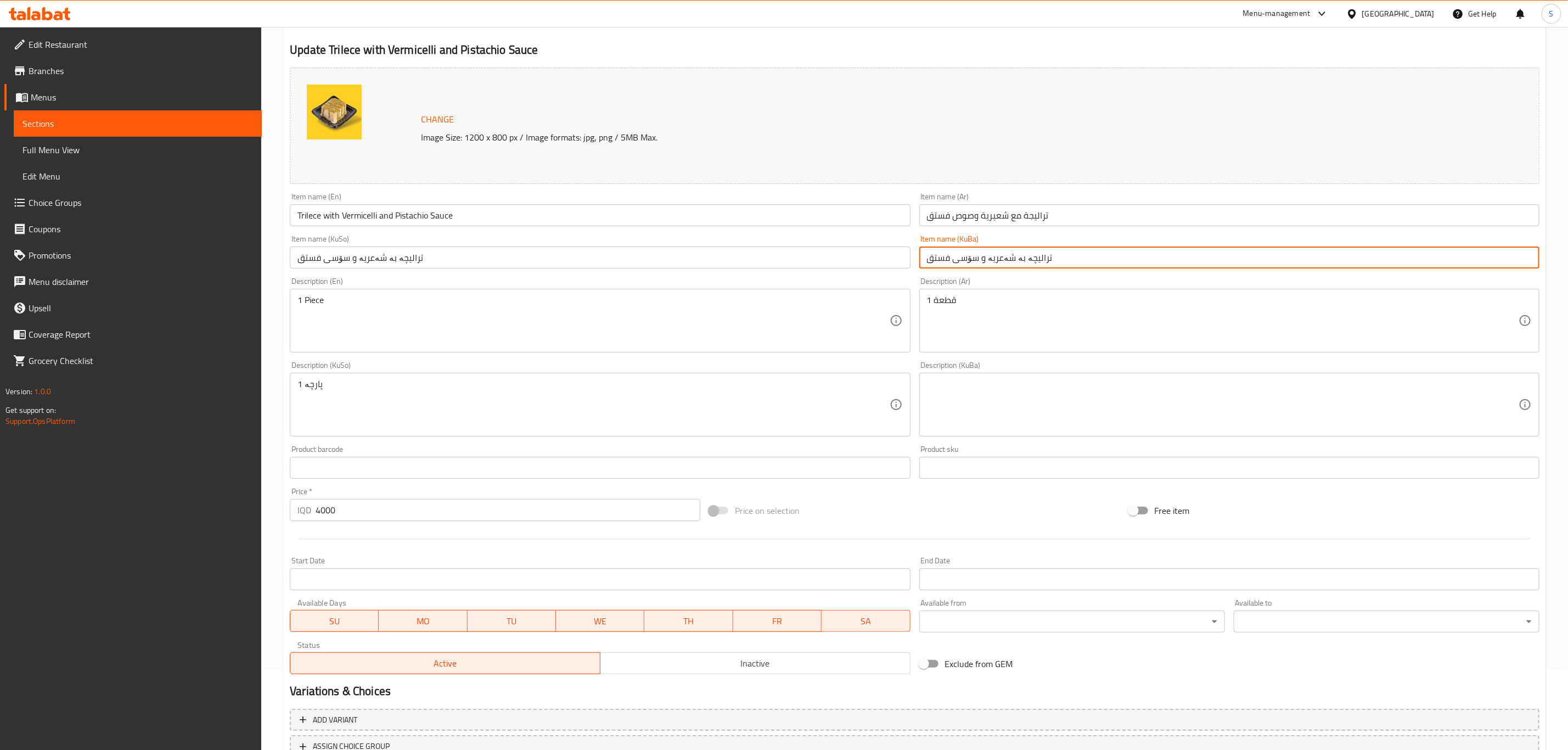
scroll to position [167, 0]
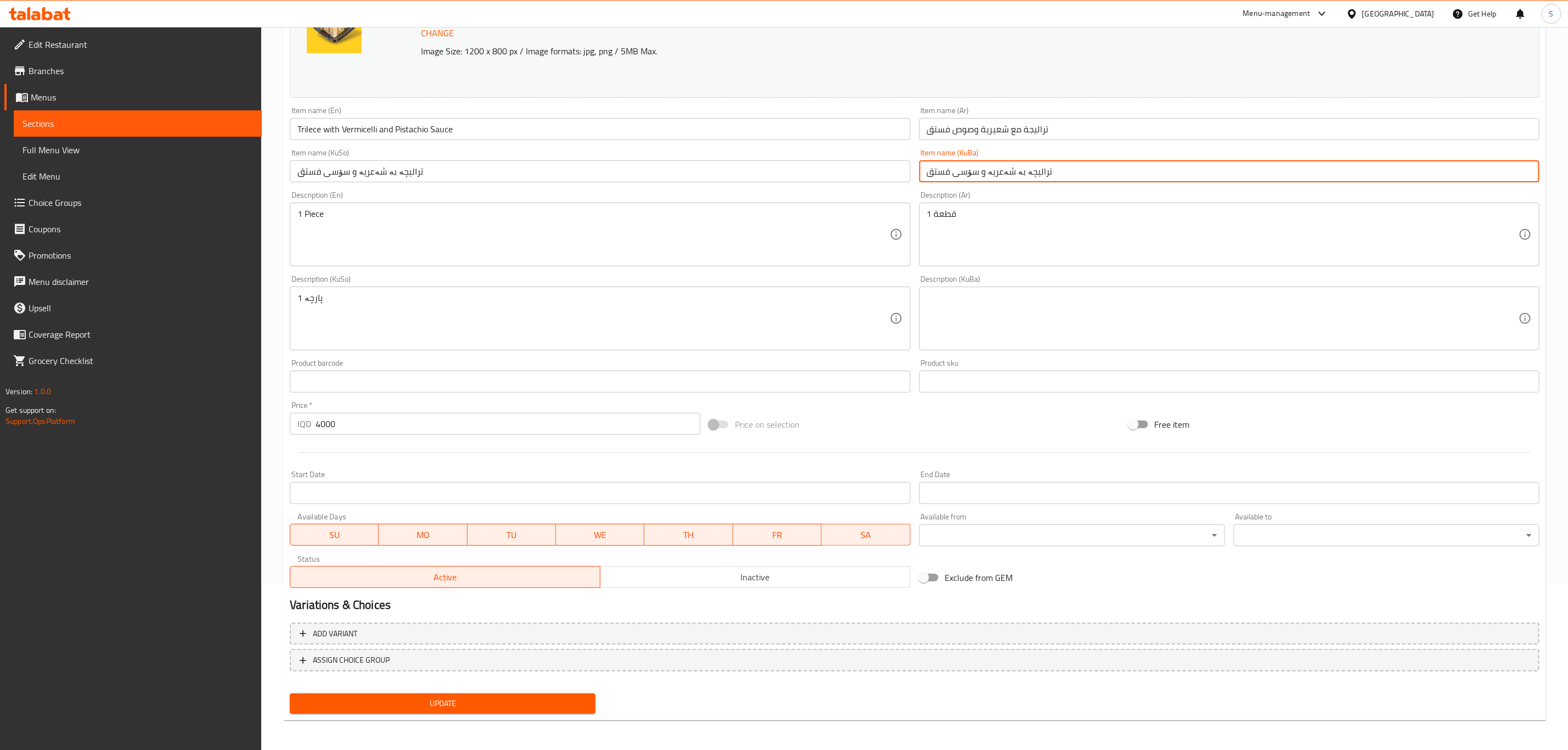
type input "ترالیچە بە شەعریە و سۆسی فستق"
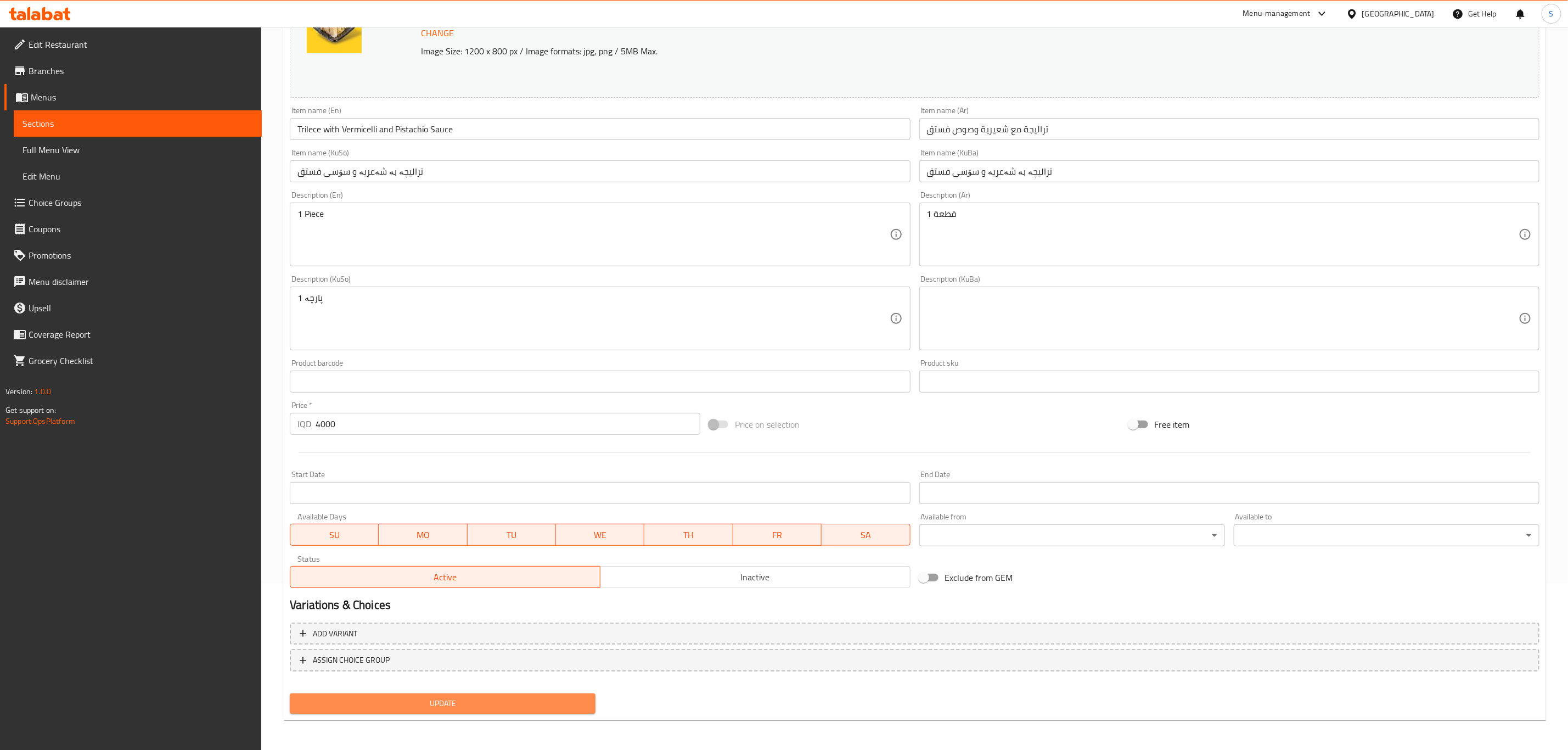
click at [493, 706] on span "Update" at bounding box center [443, 703] width 288 height 14
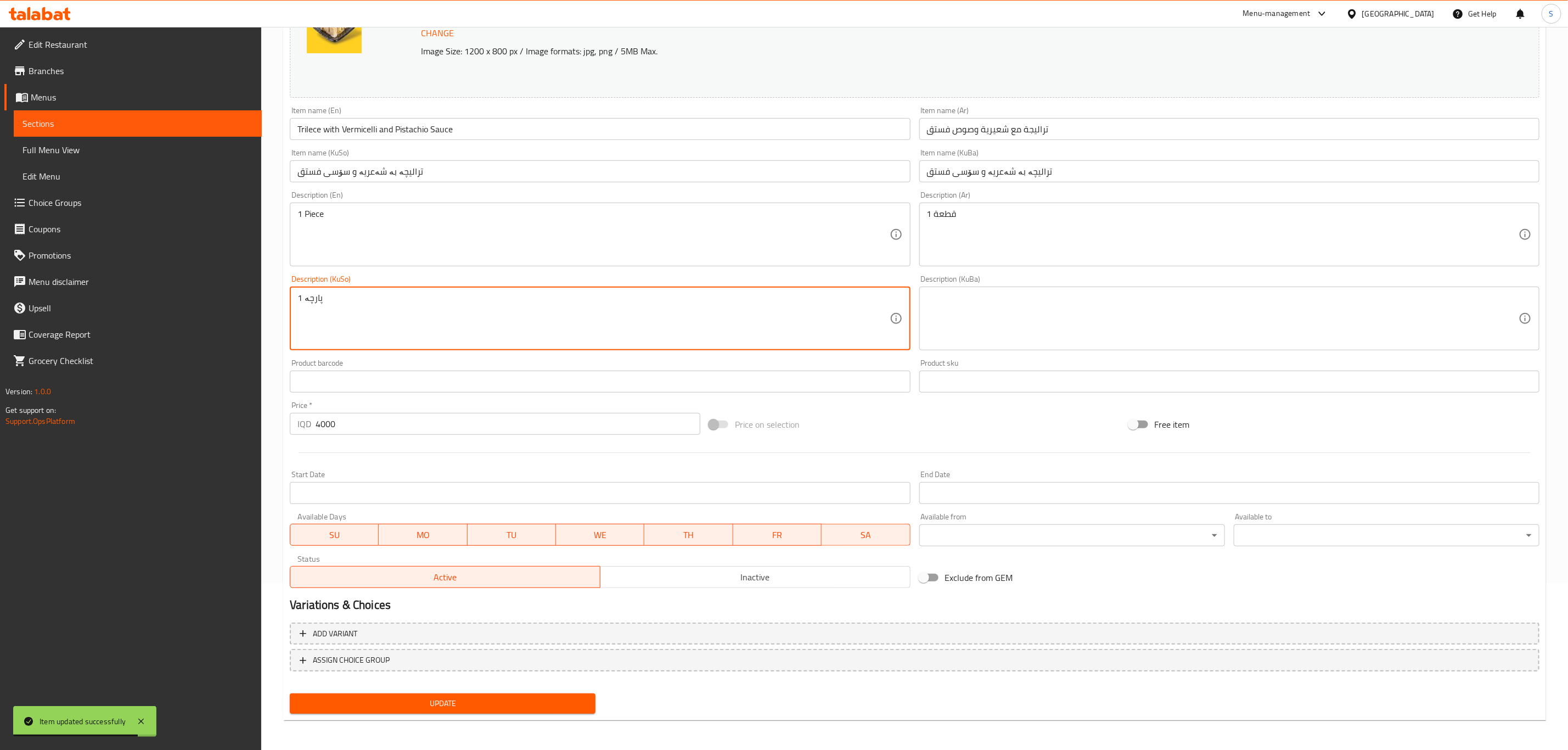
drag, startPoint x: 398, startPoint y: 314, endPoint x: 266, endPoint y: 254, distance: 145.0
click at [266, 254] on div "Home / Restaurants management / Menus / Sections / item / update Cakes section …" at bounding box center [915, 306] width 1307 height 891
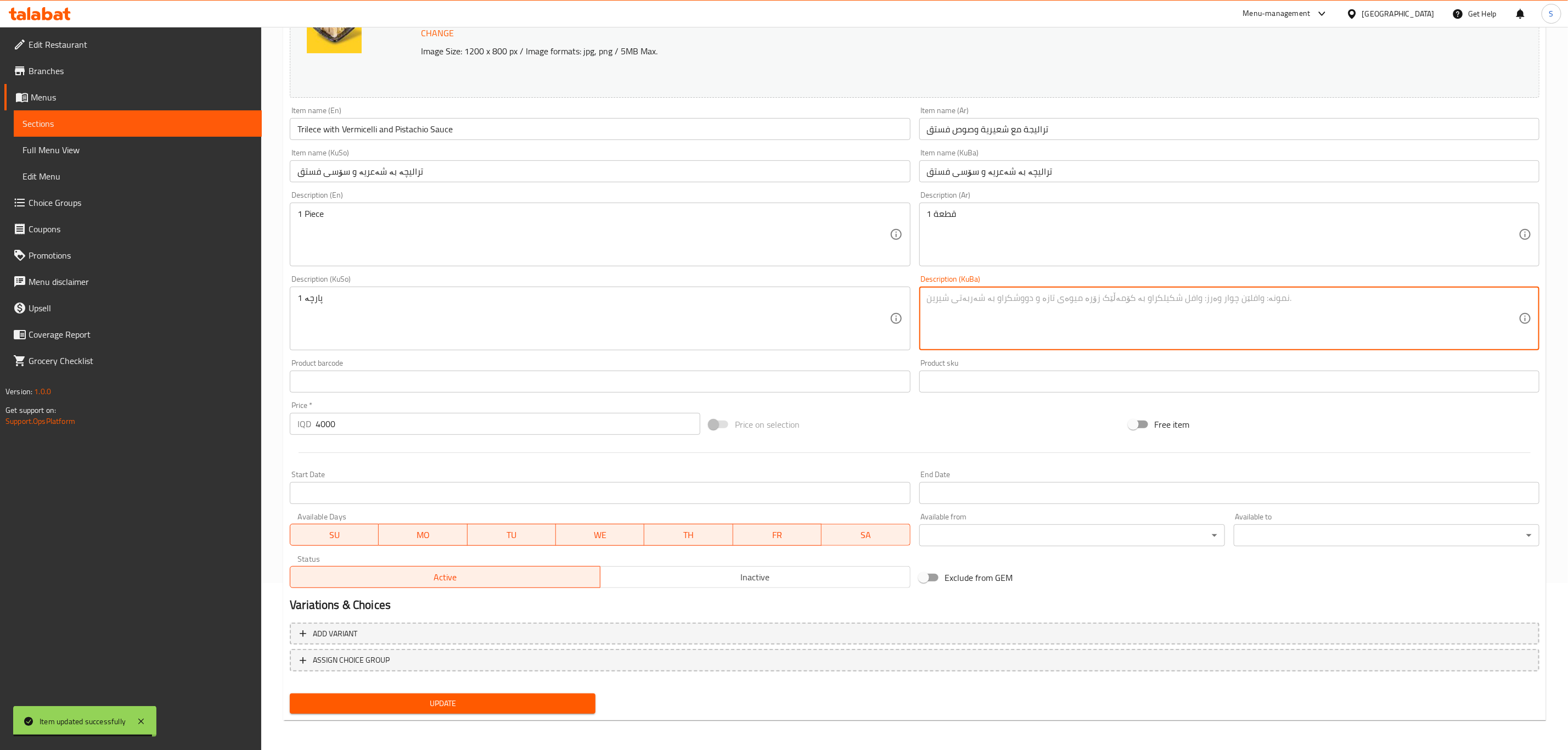
click at [984, 325] on textarea at bounding box center [1223, 319] width 592 height 52
paste textarea "1 پارچە"
type textarea "1 پارچە"
click at [490, 704] on span "Update" at bounding box center [443, 703] width 288 height 14
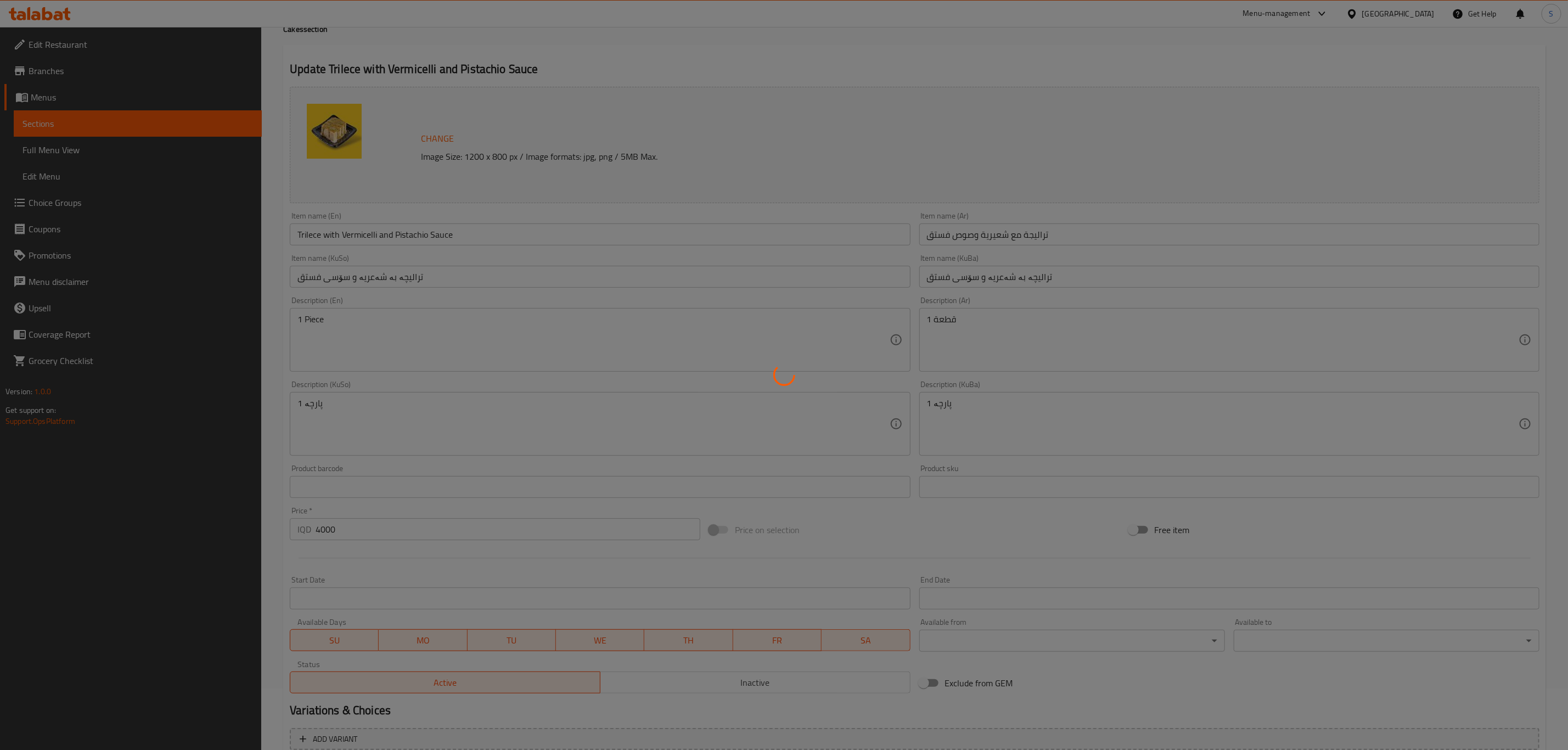
scroll to position [0, 0]
